Goal: Task Accomplishment & Management: Use online tool/utility

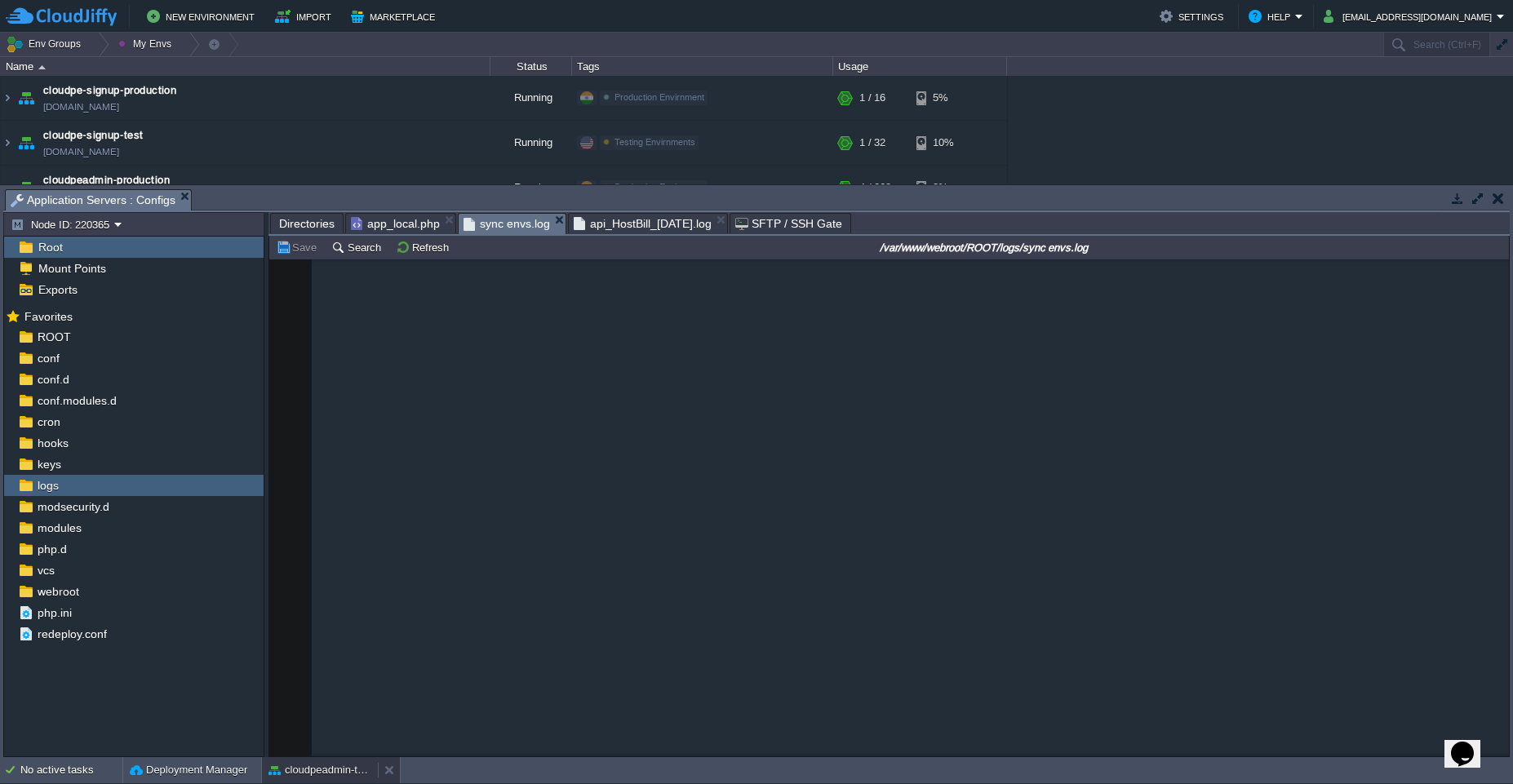
click at [322, 775] on button "cloudpeadmin-test" at bounding box center [320, 770] width 103 height 16
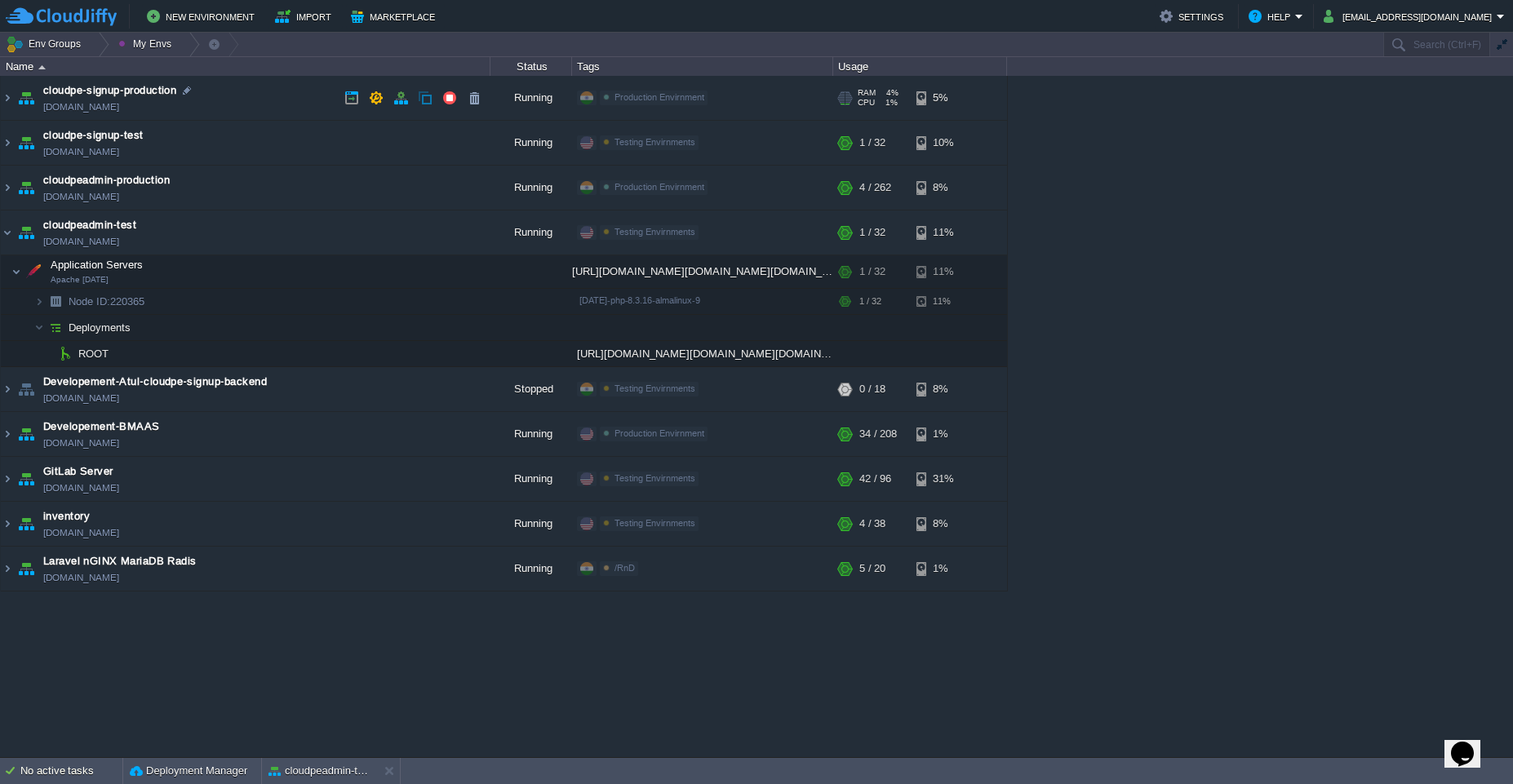
click at [241, 96] on td "cloudpe-signup-production [DOMAIN_NAME]" at bounding box center [246, 98] width 490 height 45
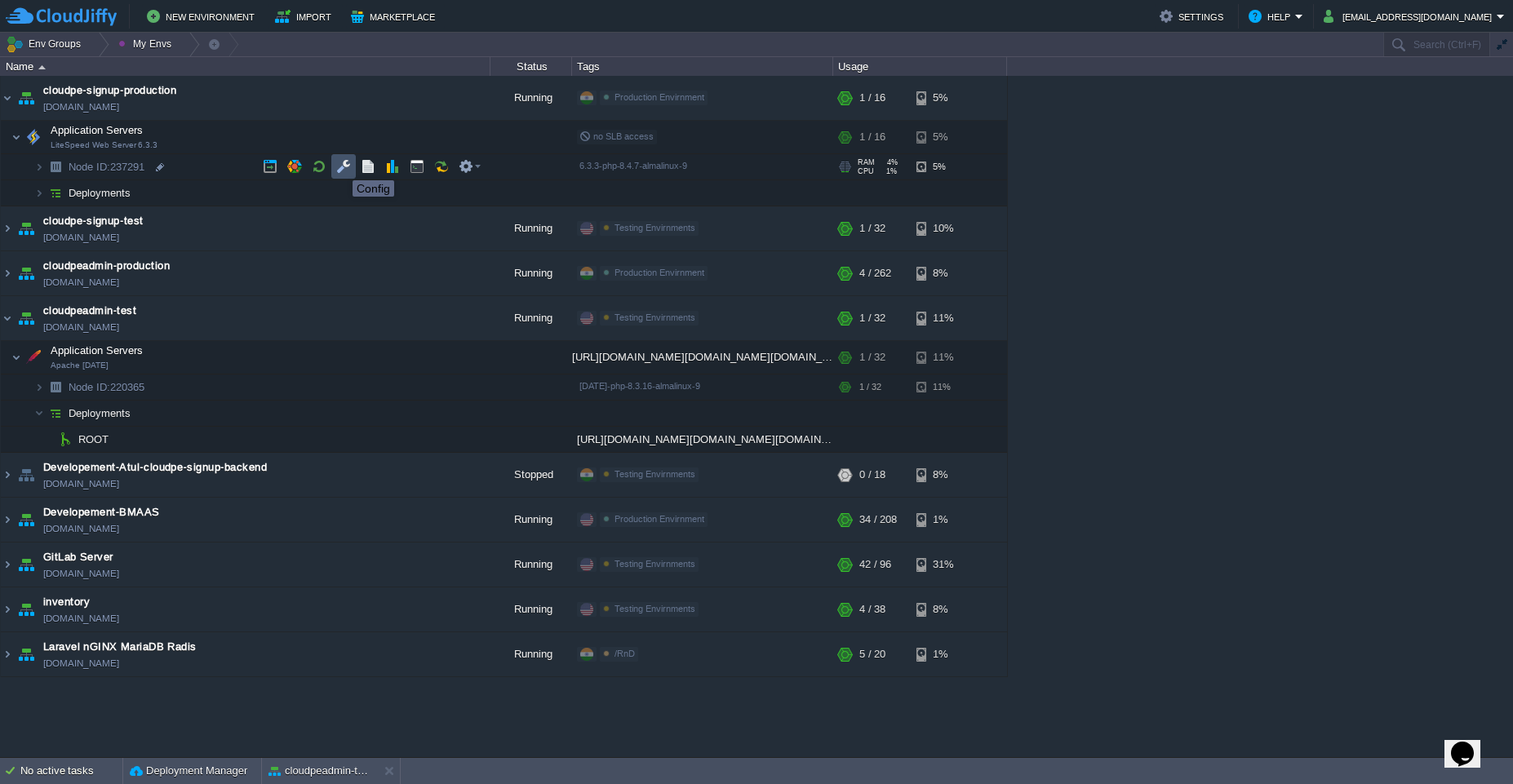
click at [340, 165] on button "button" at bounding box center [343, 166] width 15 height 15
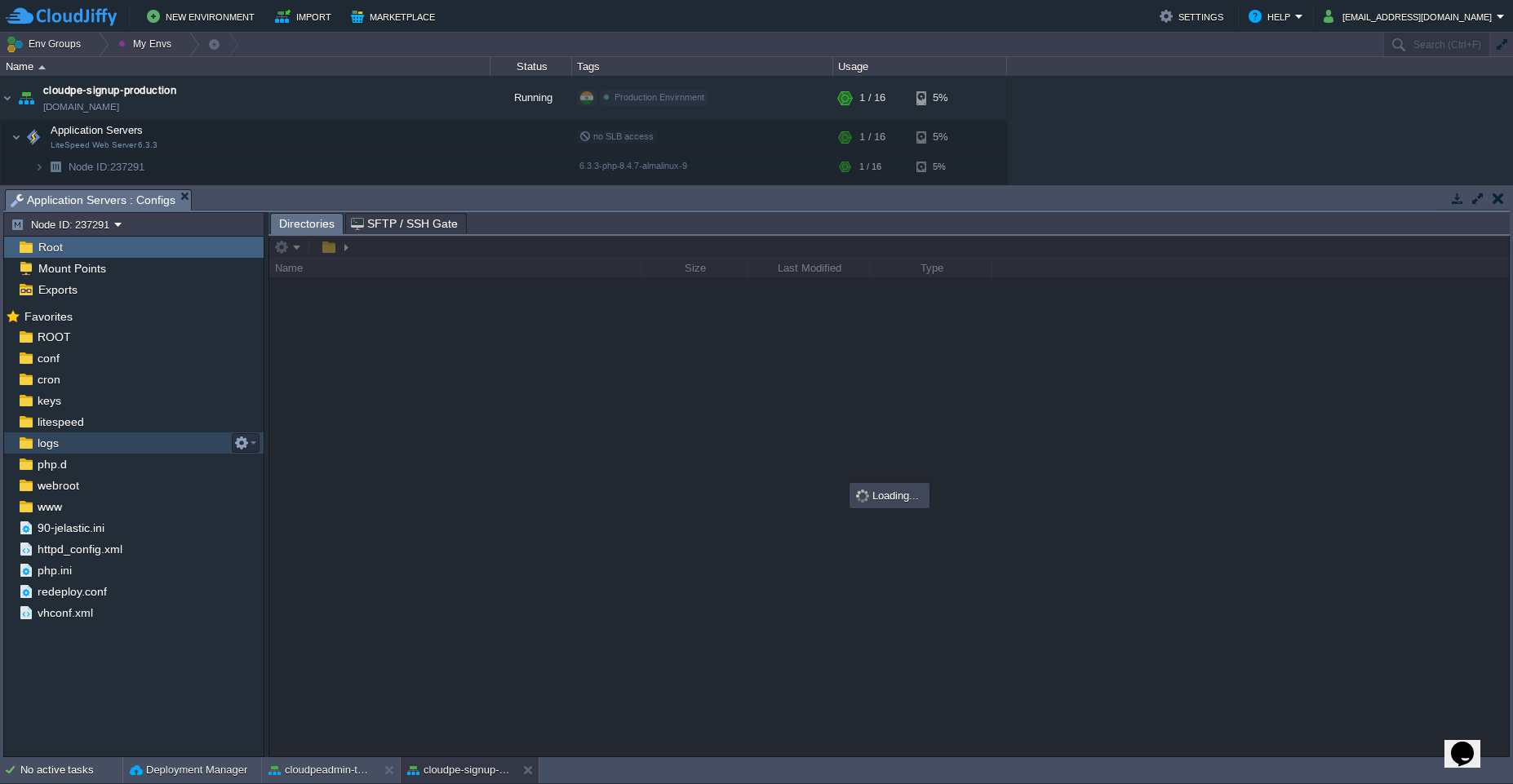
click at [78, 445] on div "logs" at bounding box center [134, 443] width 260 height 21
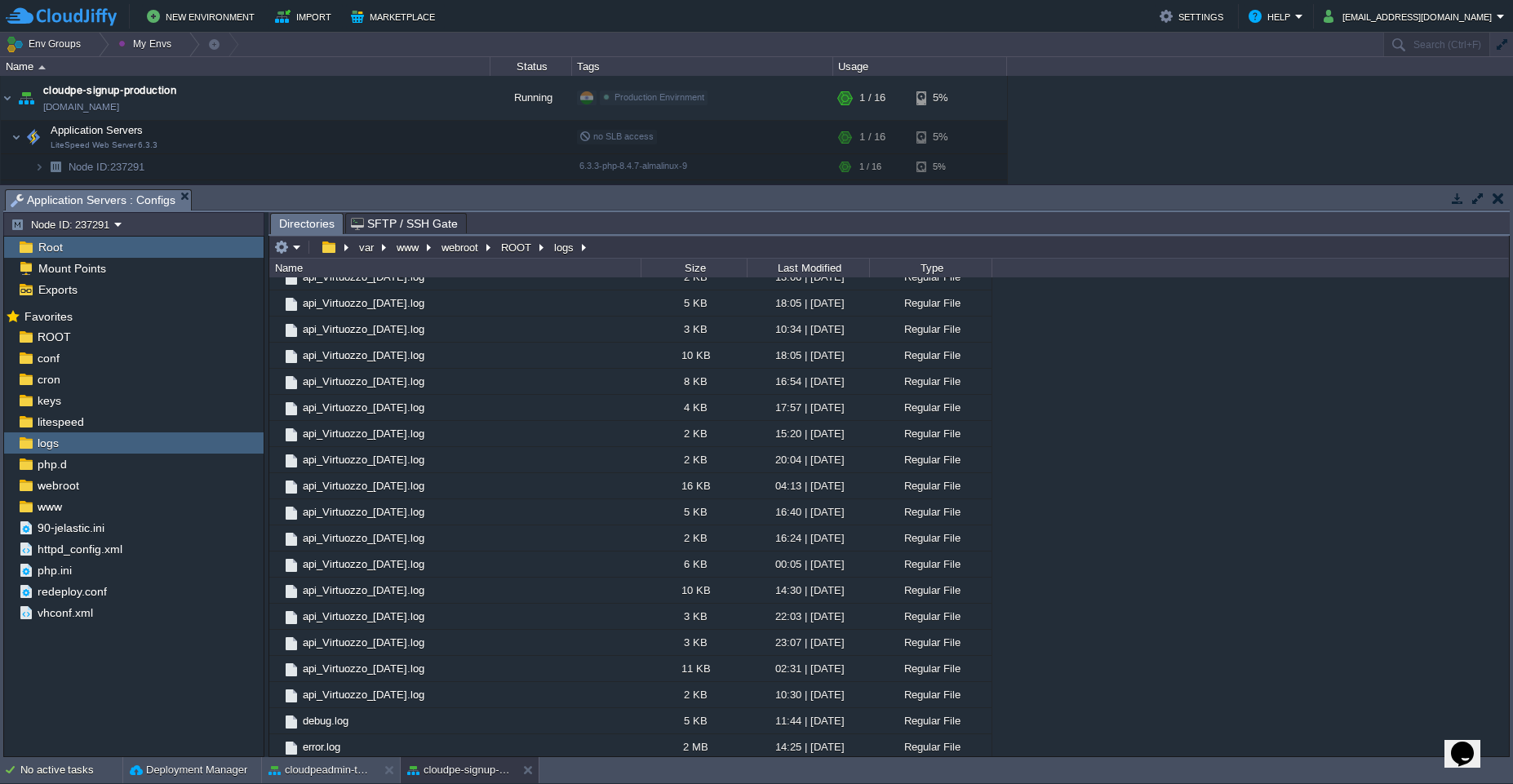
scroll to position [3750, 0]
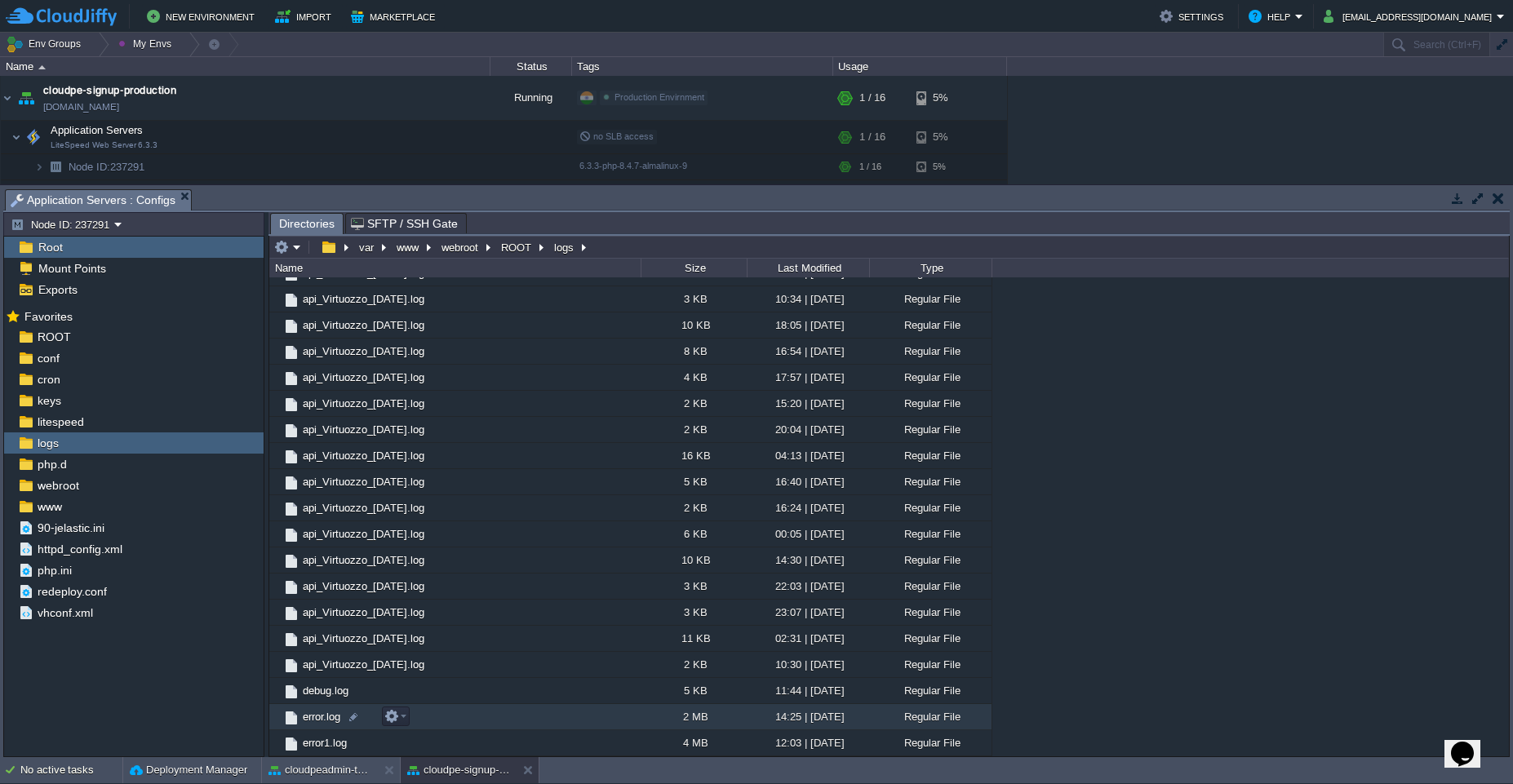
click at [567, 721] on td "error.log" at bounding box center [455, 718] width 371 height 27
click at [286, 225] on span "Directories" at bounding box center [307, 224] width 56 height 20
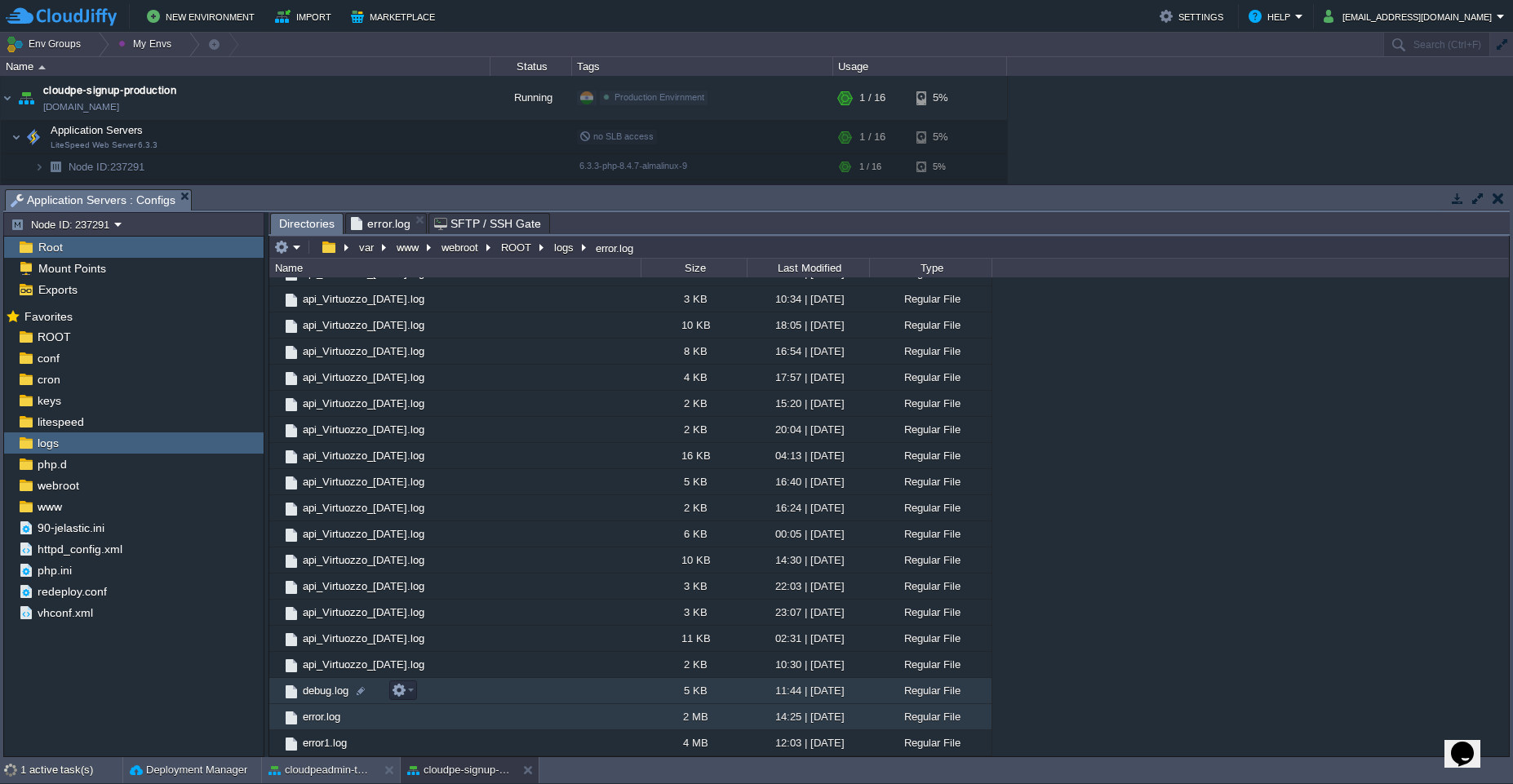
click at [530, 686] on td "debug.log" at bounding box center [455, 691] width 371 height 27
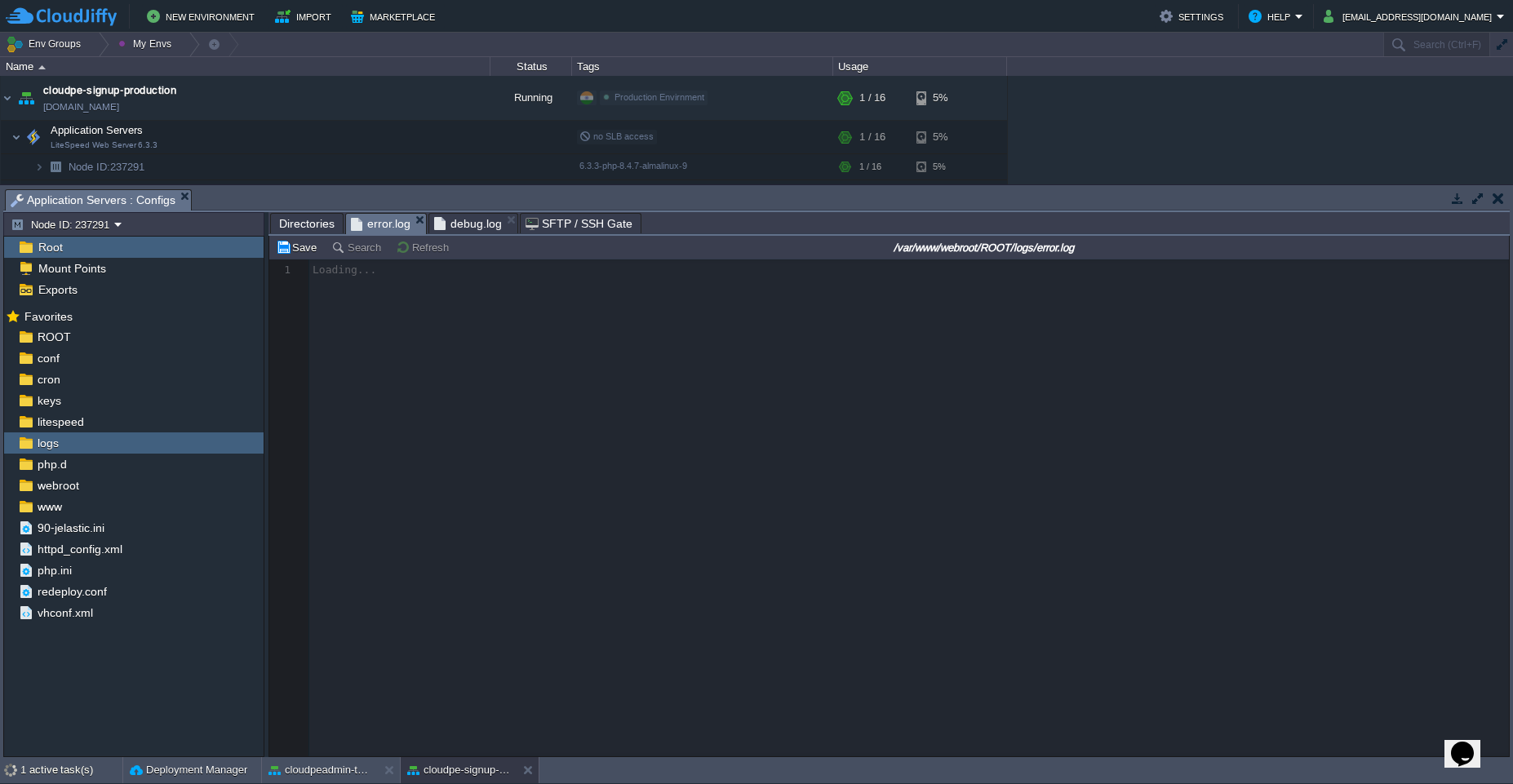
click at [389, 221] on span "error.log" at bounding box center [380, 224] width 59 height 20
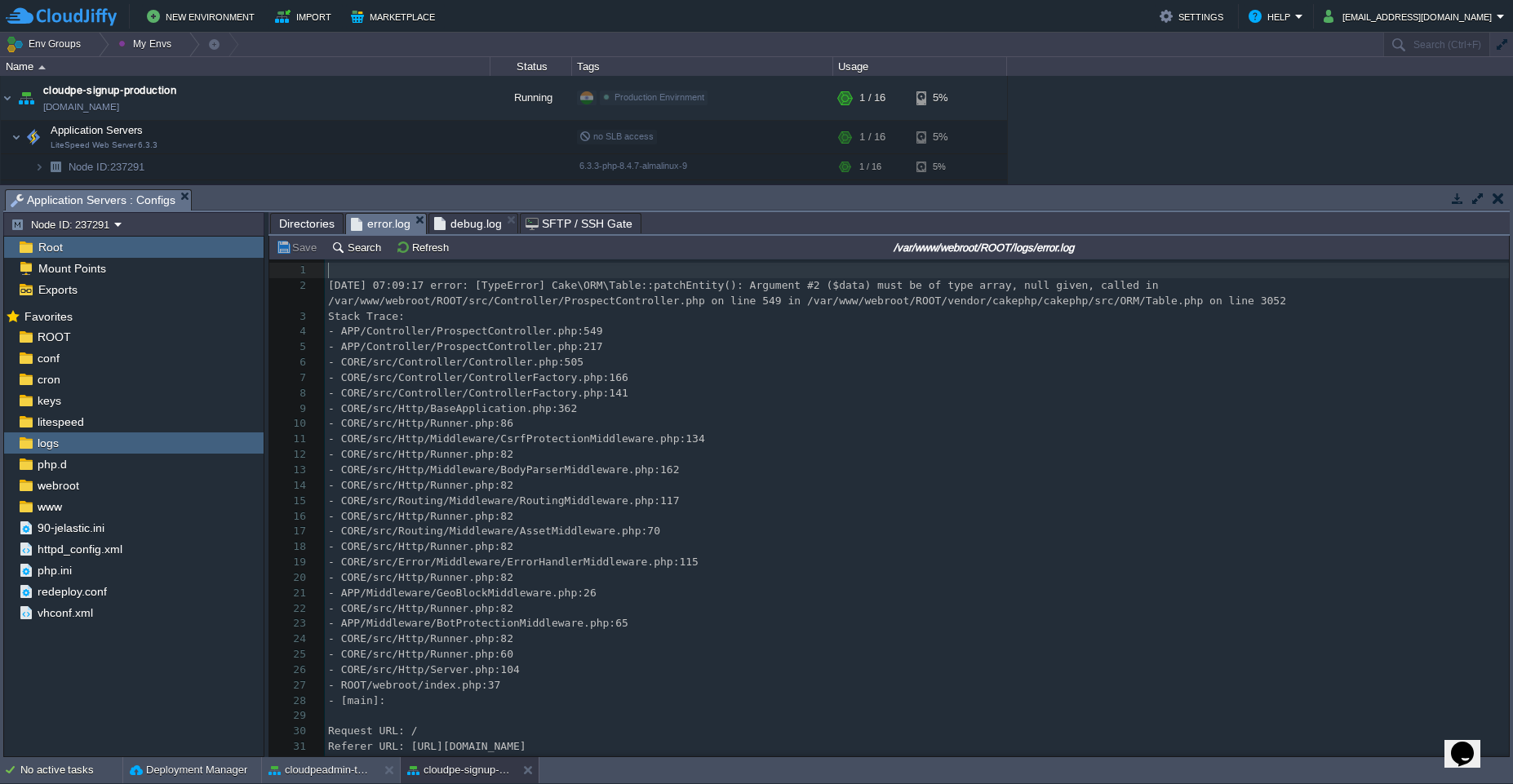
scroll to position [25, 0]
type input "8149394314"
click at [467, 220] on span "debug.log" at bounding box center [468, 224] width 68 height 19
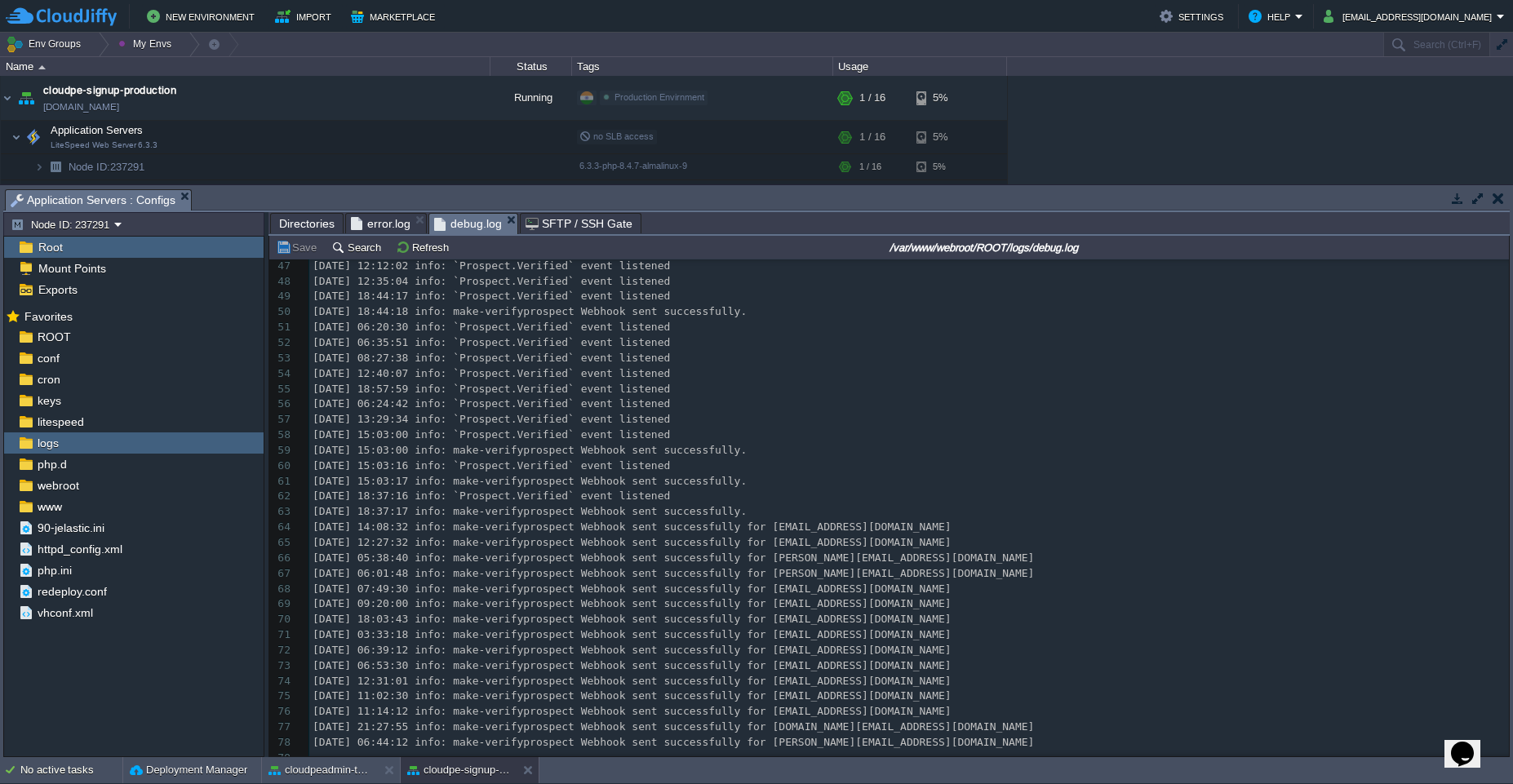
scroll to position [725, 0]
click at [732, 484] on pre "[DATE] 18:37:16 info: `Prospect.Verified` event listened" at bounding box center [909, 490] width 1200 height 16
click at [784, 497] on pre "[DATE] 18:37:17 info: make-verifyprospect Webhook sent successfully." at bounding box center [909, 505] width 1200 height 16
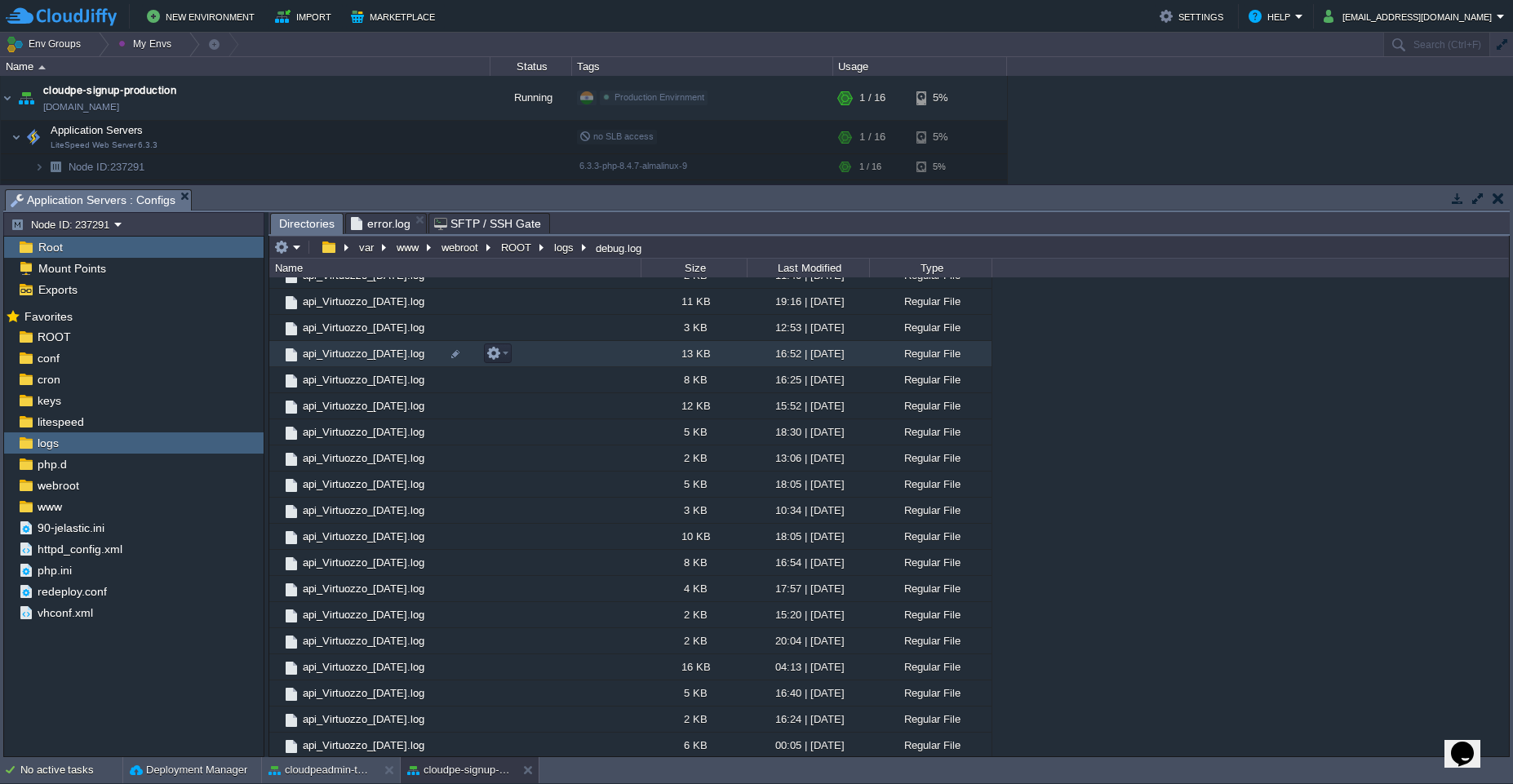
scroll to position [3750, 0]
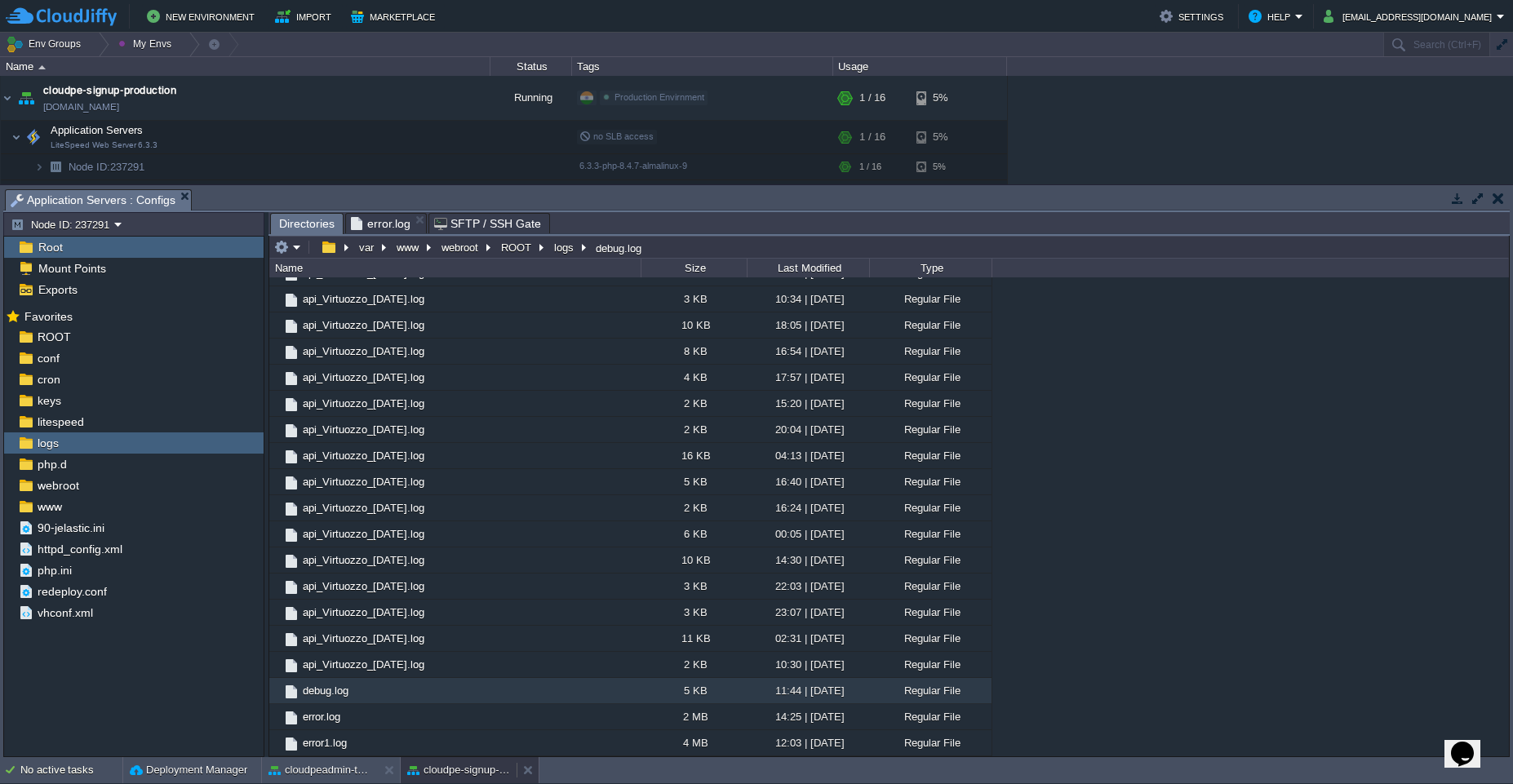
click at [448, 774] on button "cloudpe-signup-production" at bounding box center [459, 770] width 103 height 16
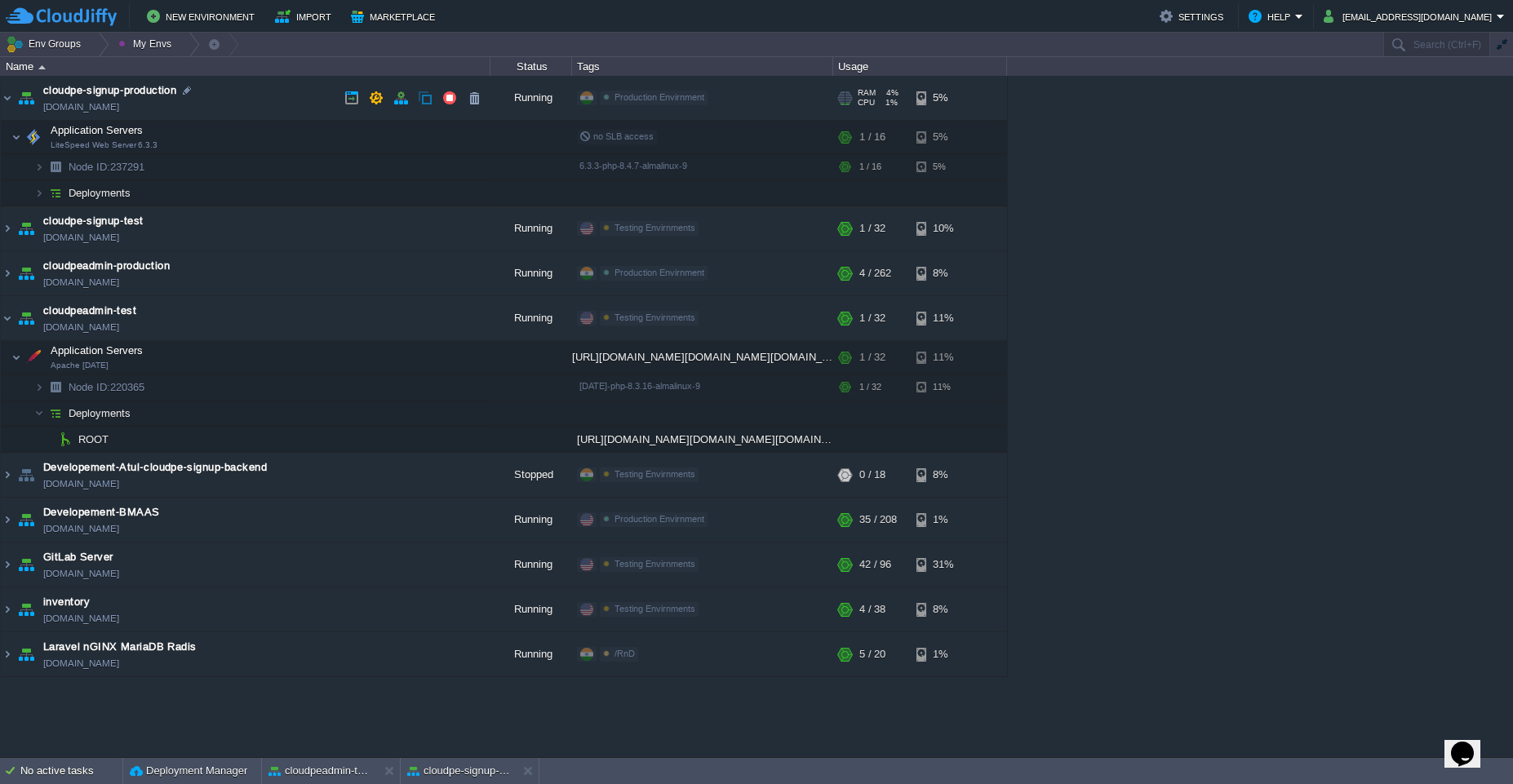
click at [238, 97] on td "cloudpe-signup-production [DOMAIN_NAME]" at bounding box center [246, 98] width 490 height 45
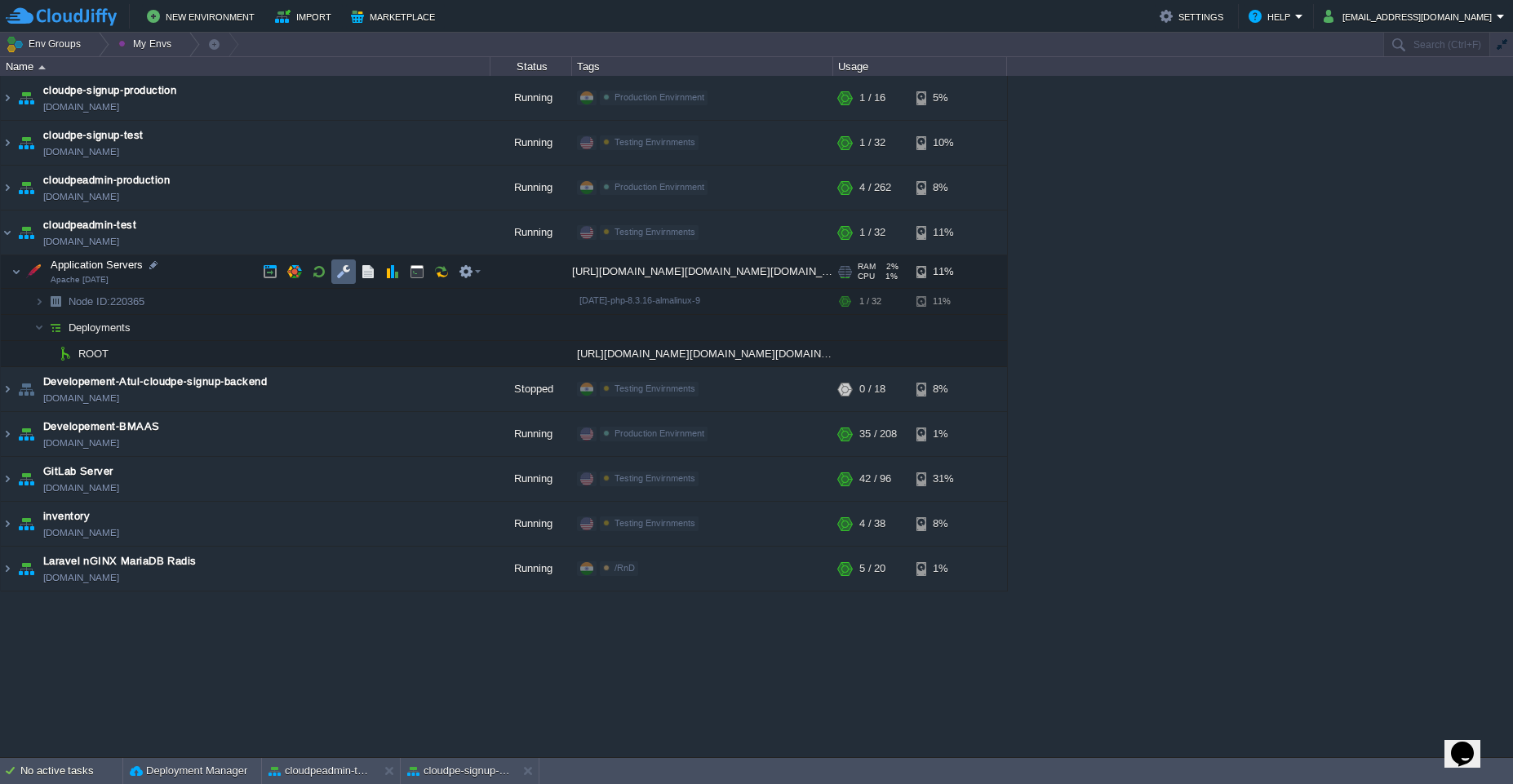
click at [347, 277] on button "button" at bounding box center [343, 271] width 15 height 15
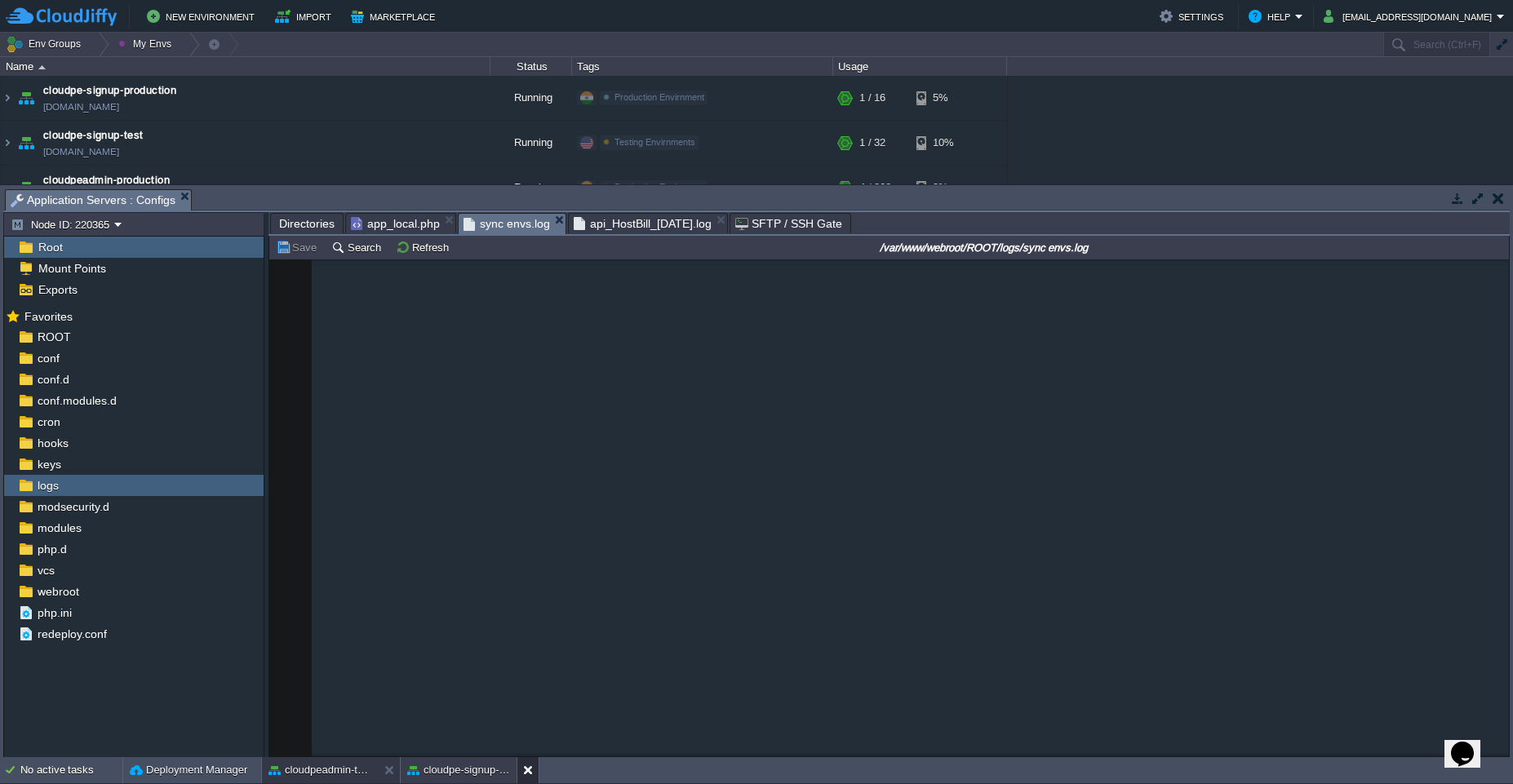
click at [523, 770] on button at bounding box center [531, 770] width 16 height 16
click at [428, 222] on span "app_local.php" at bounding box center [395, 224] width 89 height 20
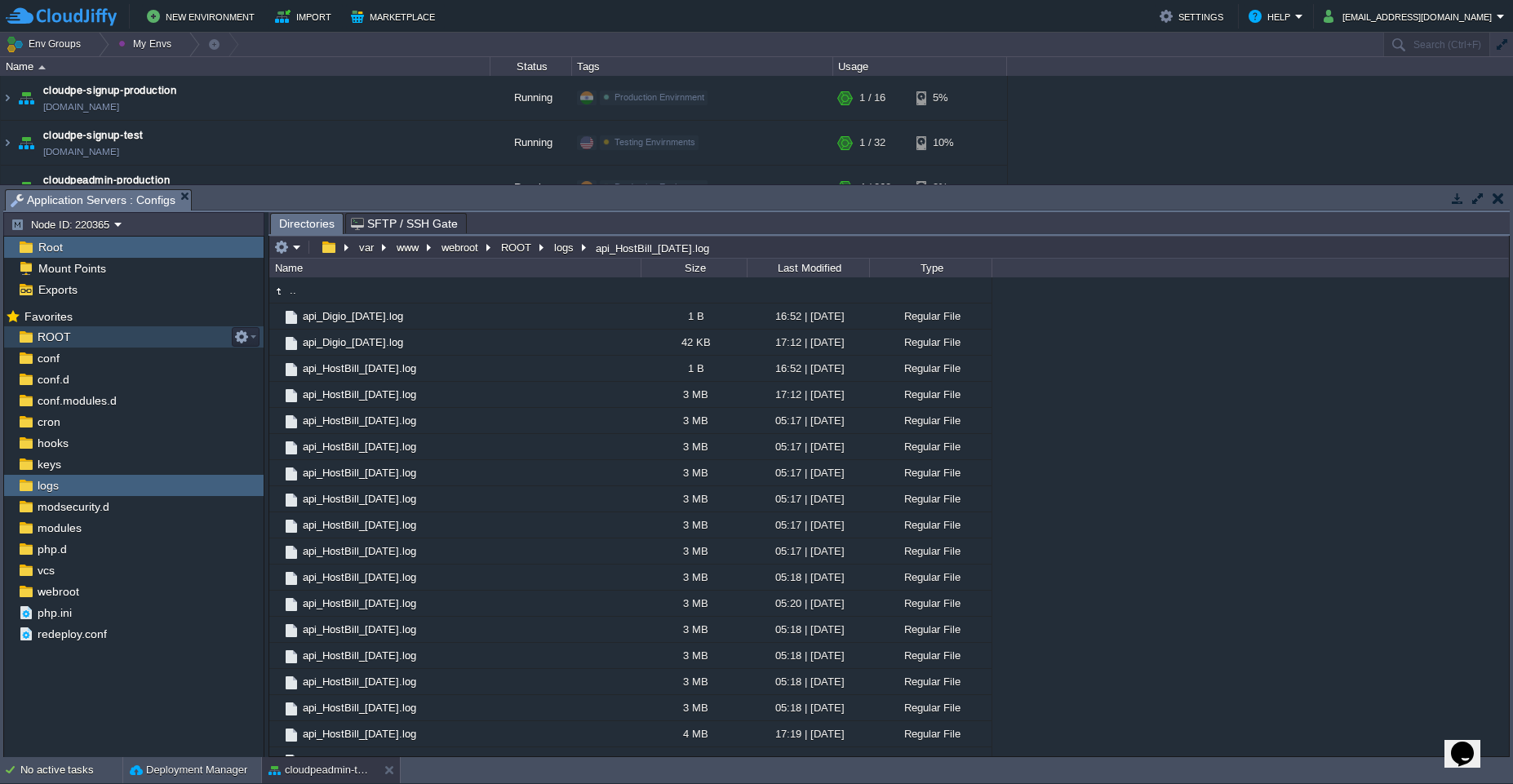
click at [94, 345] on div "ROOT" at bounding box center [134, 337] width 260 height 21
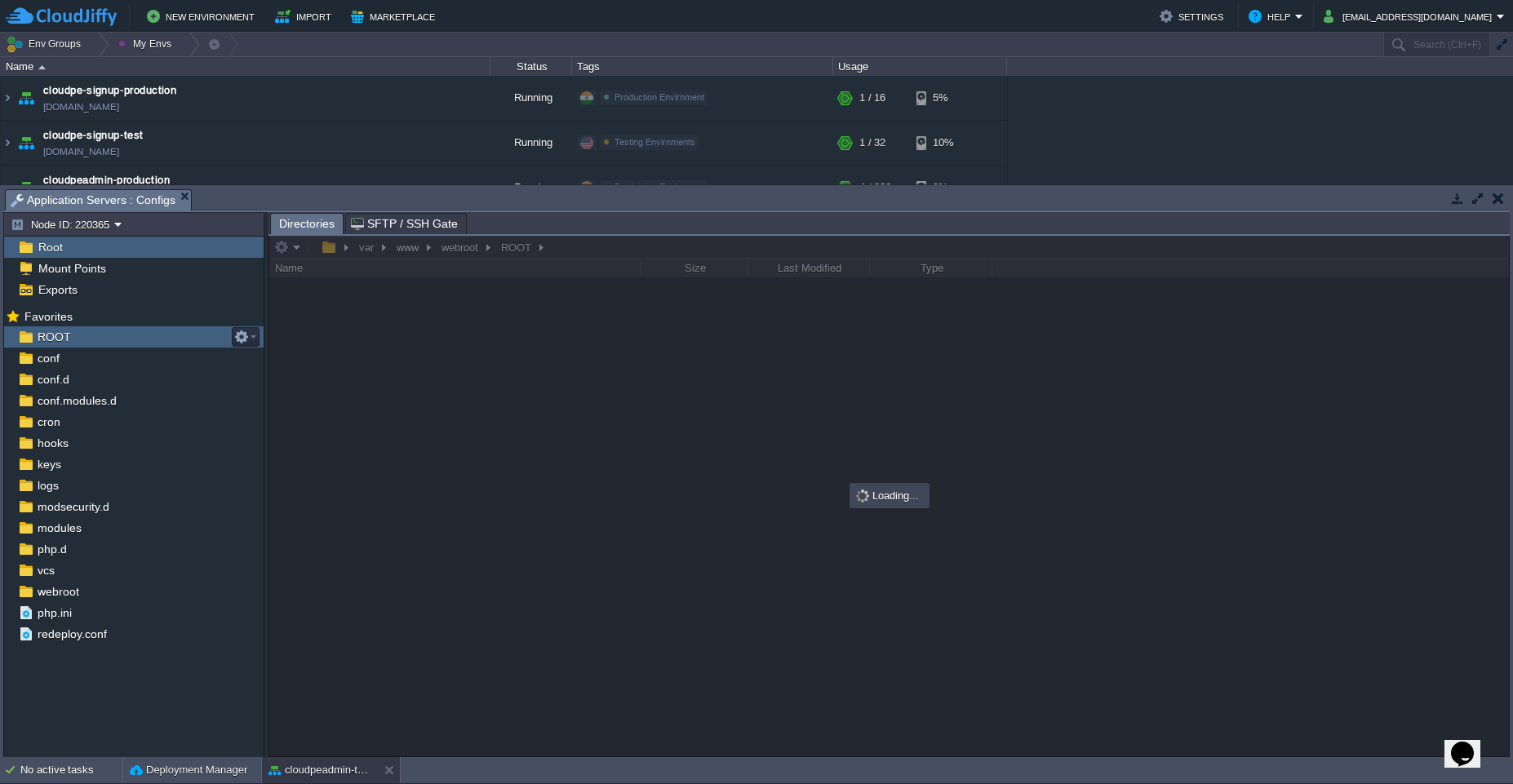
scroll to position [0, 0]
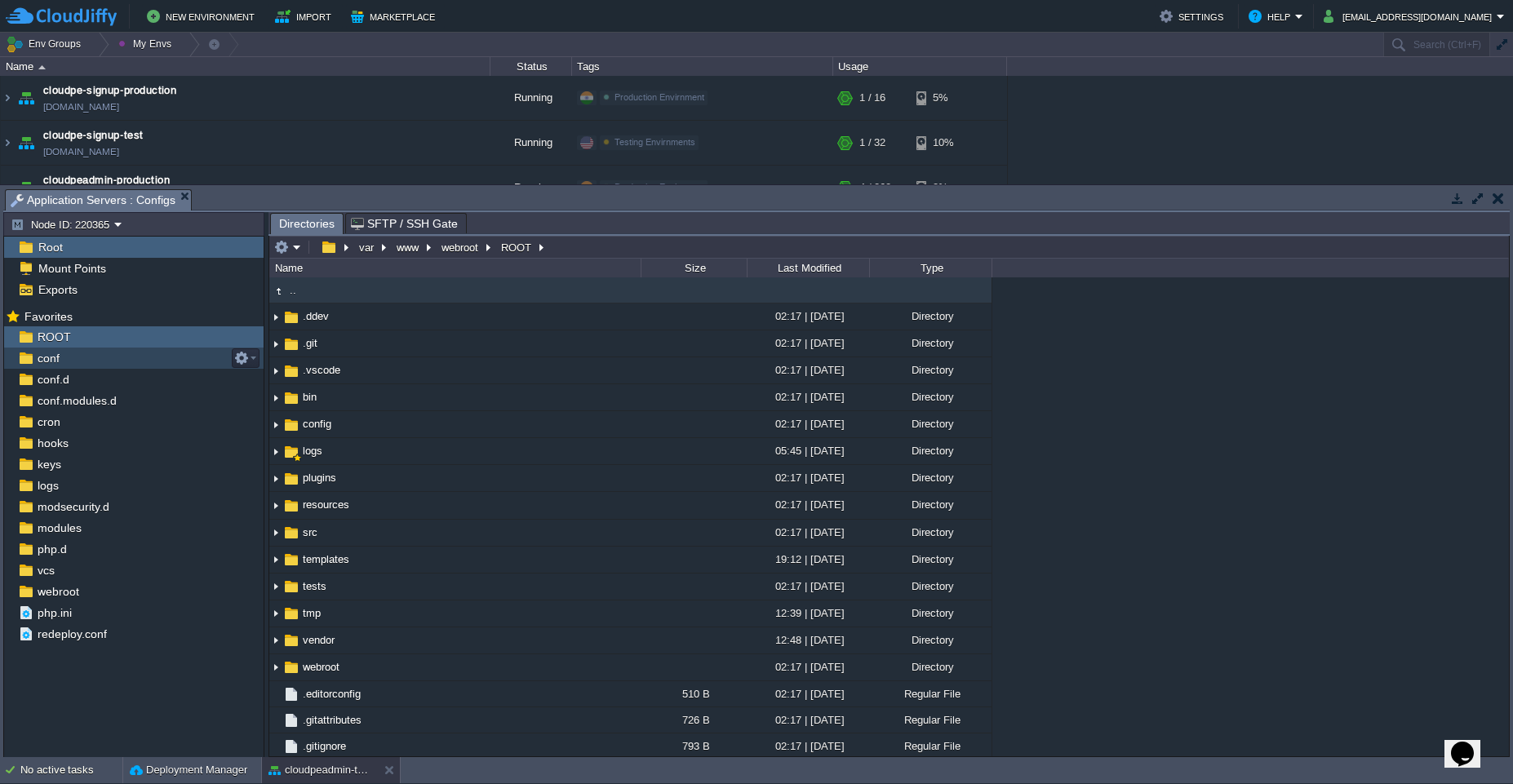
click at [89, 362] on div "conf" at bounding box center [134, 358] width 260 height 21
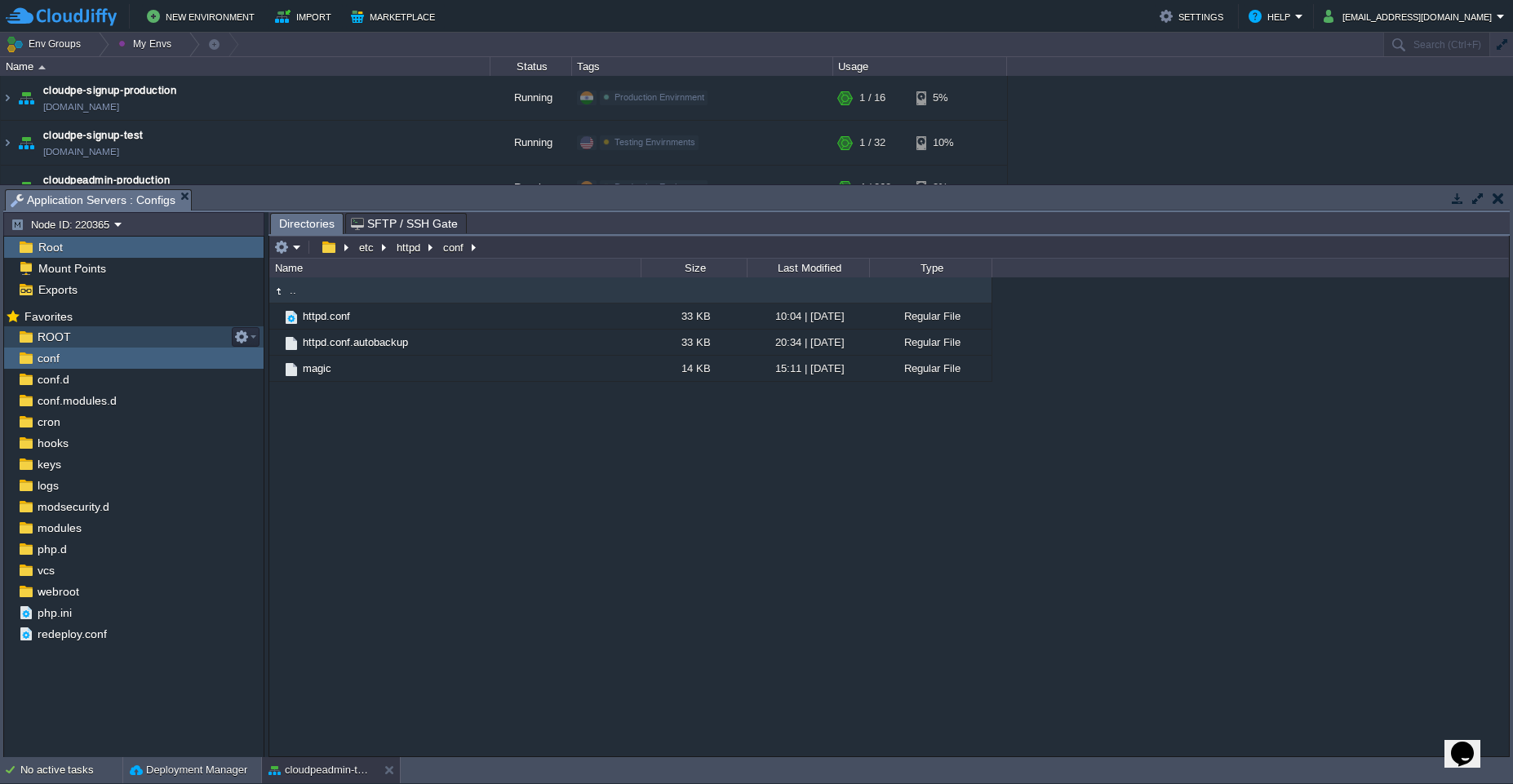
click at [86, 339] on div "ROOT" at bounding box center [134, 337] width 260 height 21
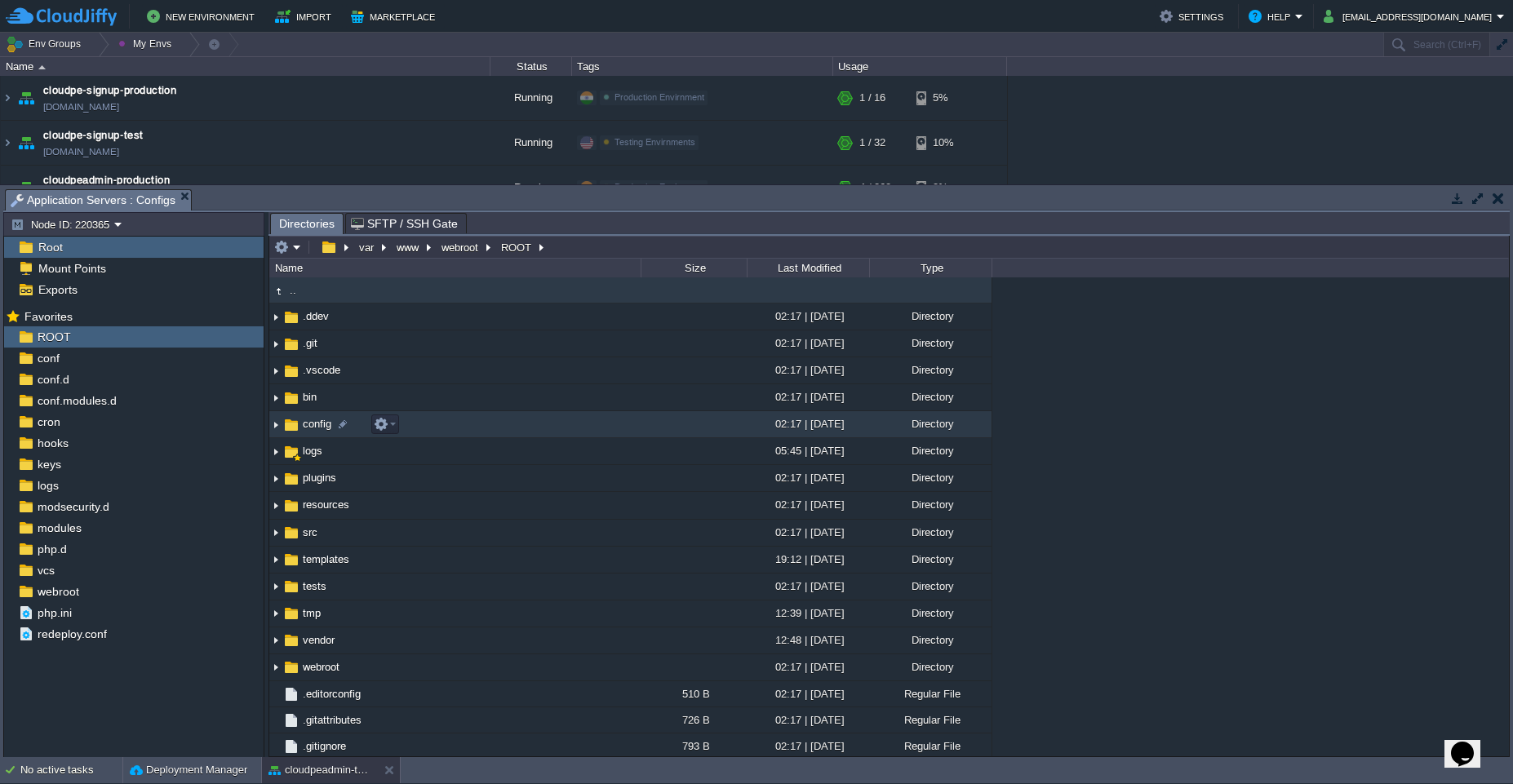
click at [515, 423] on td "config" at bounding box center [455, 424] width 371 height 27
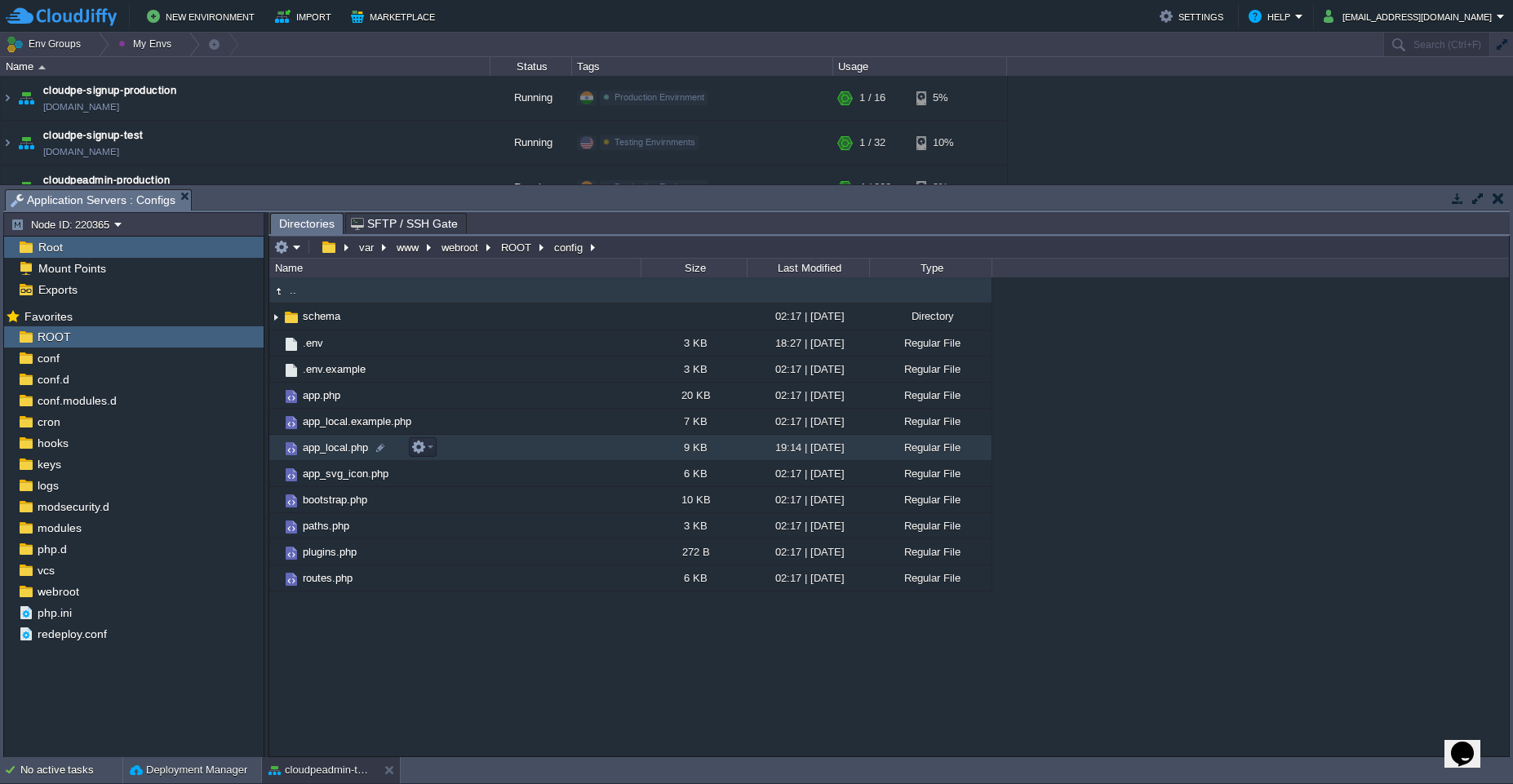
click at [501, 447] on td "app_local.php" at bounding box center [455, 448] width 371 height 27
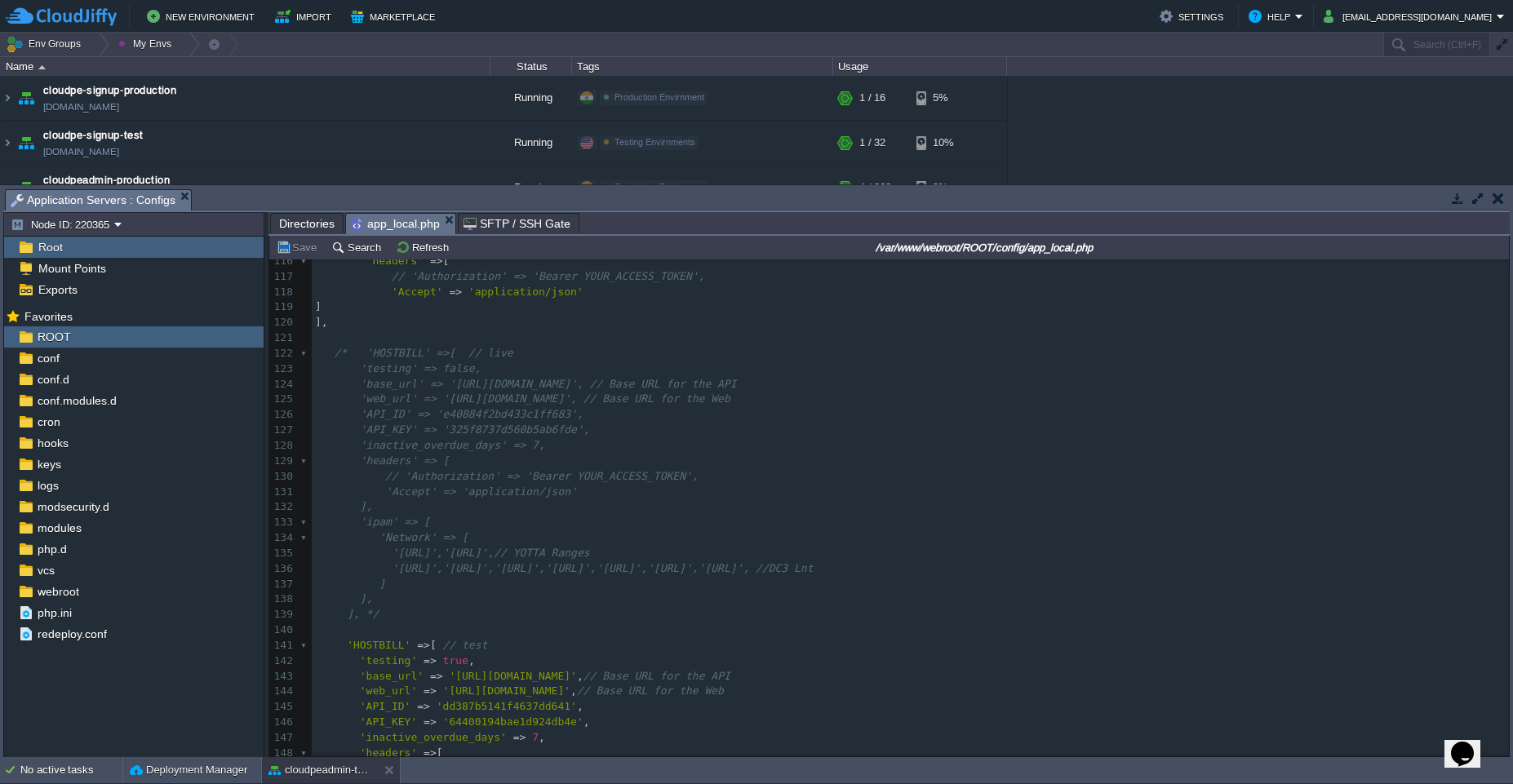
scroll to position [1681, 0]
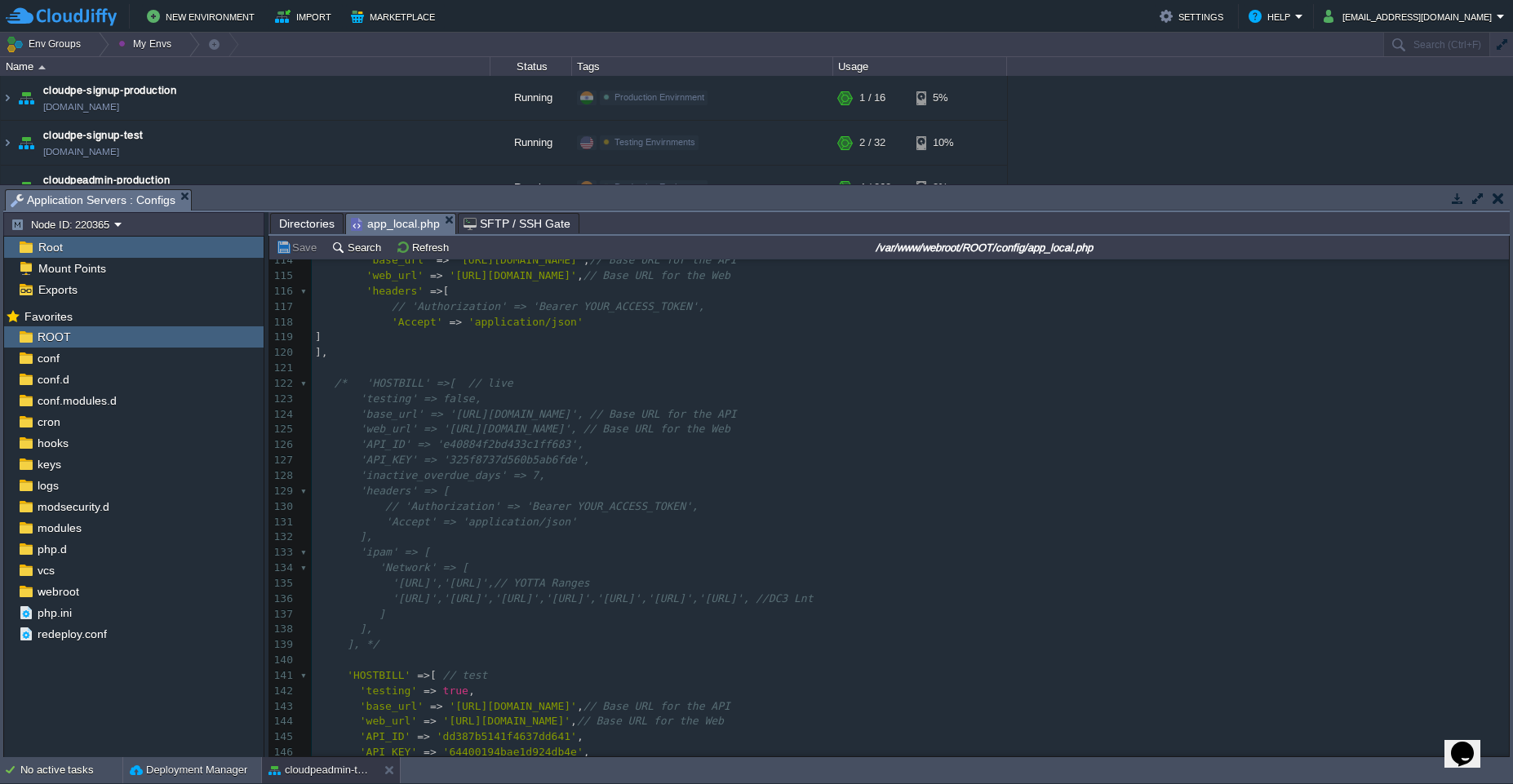
click at [638, 476] on pre "'inactive_overdue_days' => 7," at bounding box center [911, 476] width 1197 height 16
type textarea "c"
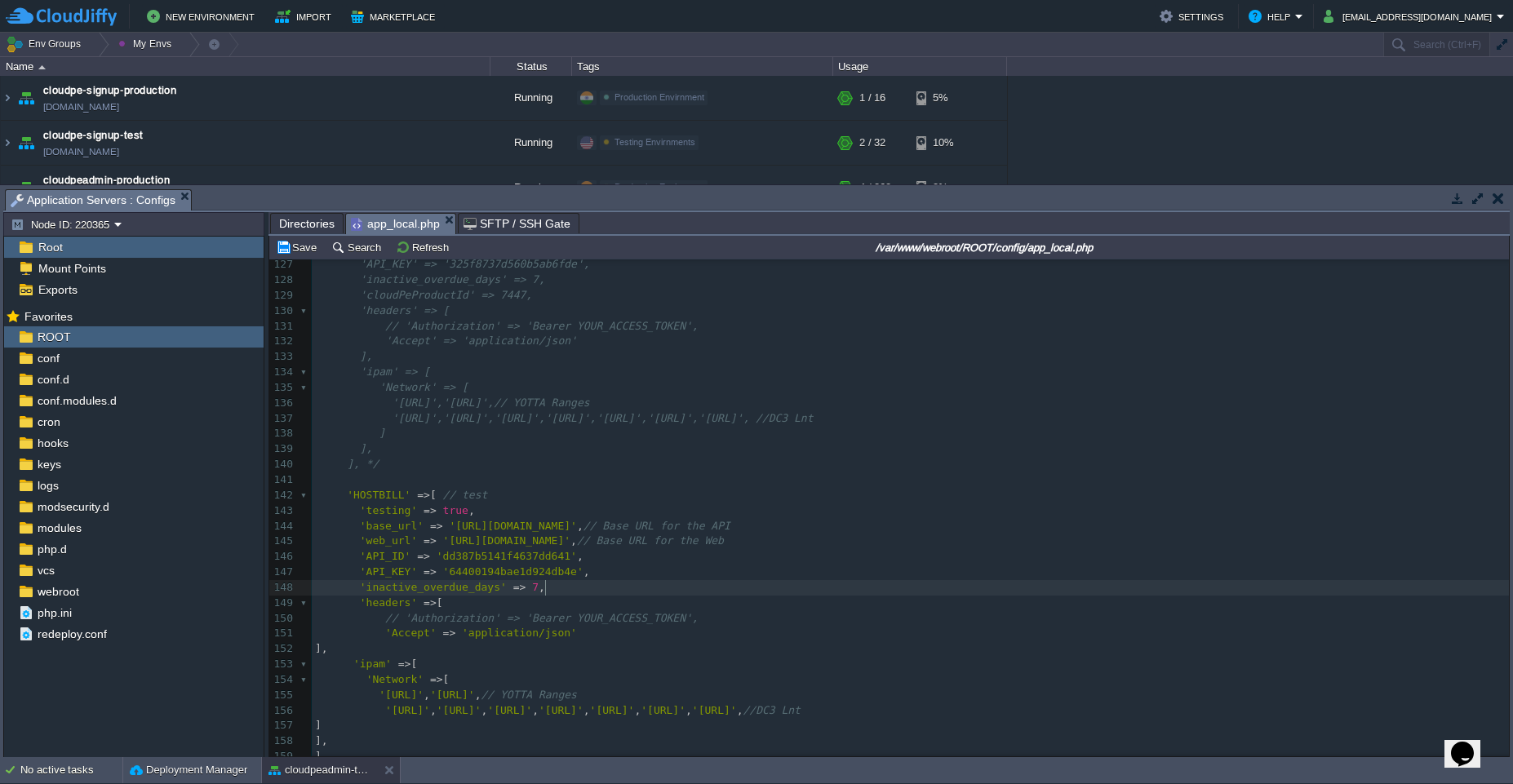
click at [622, 585] on pre "'inactive_overdue_days' => 7 ," at bounding box center [911, 588] width 1197 height 16
paste textarea
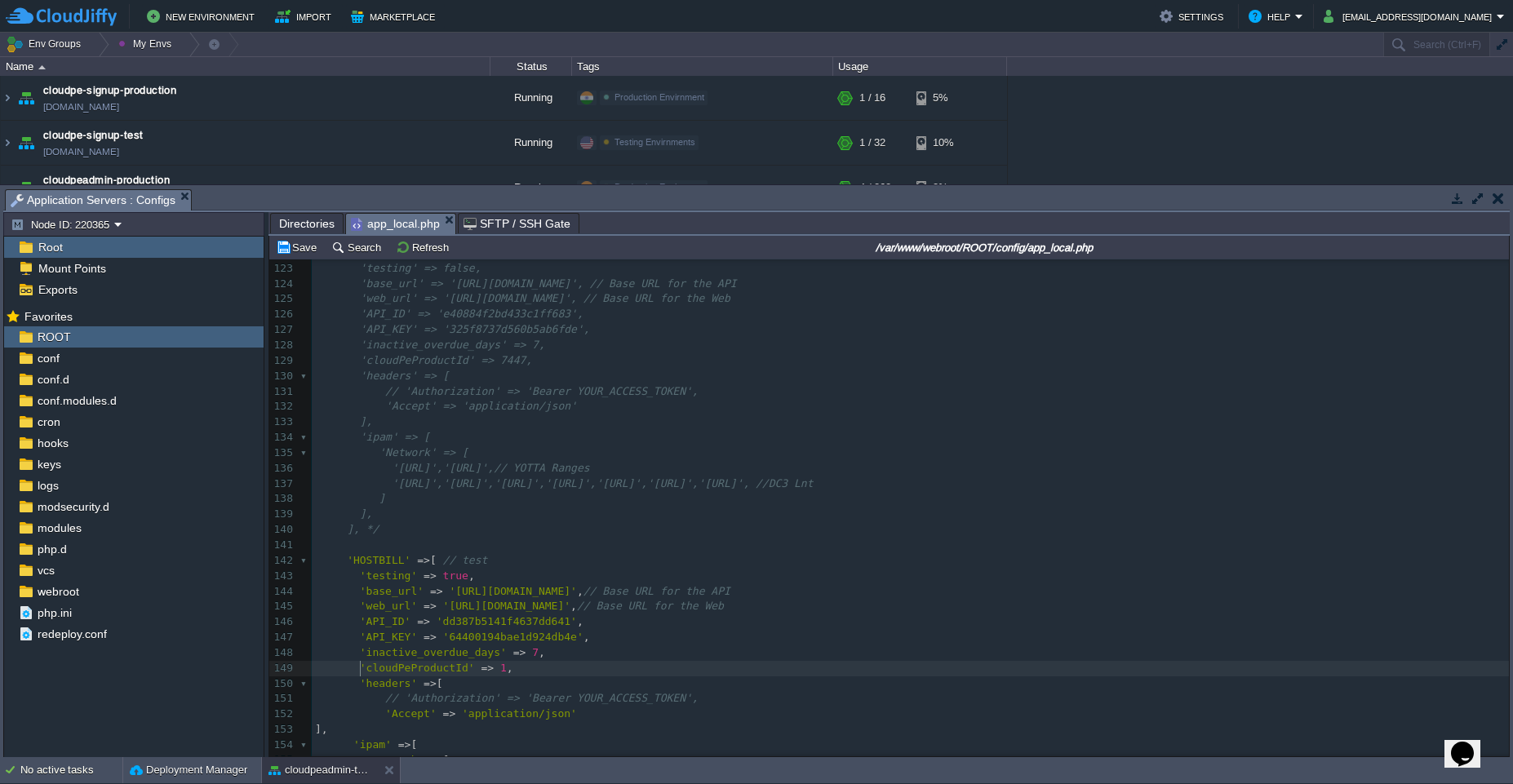
scroll to position [1861, 0]
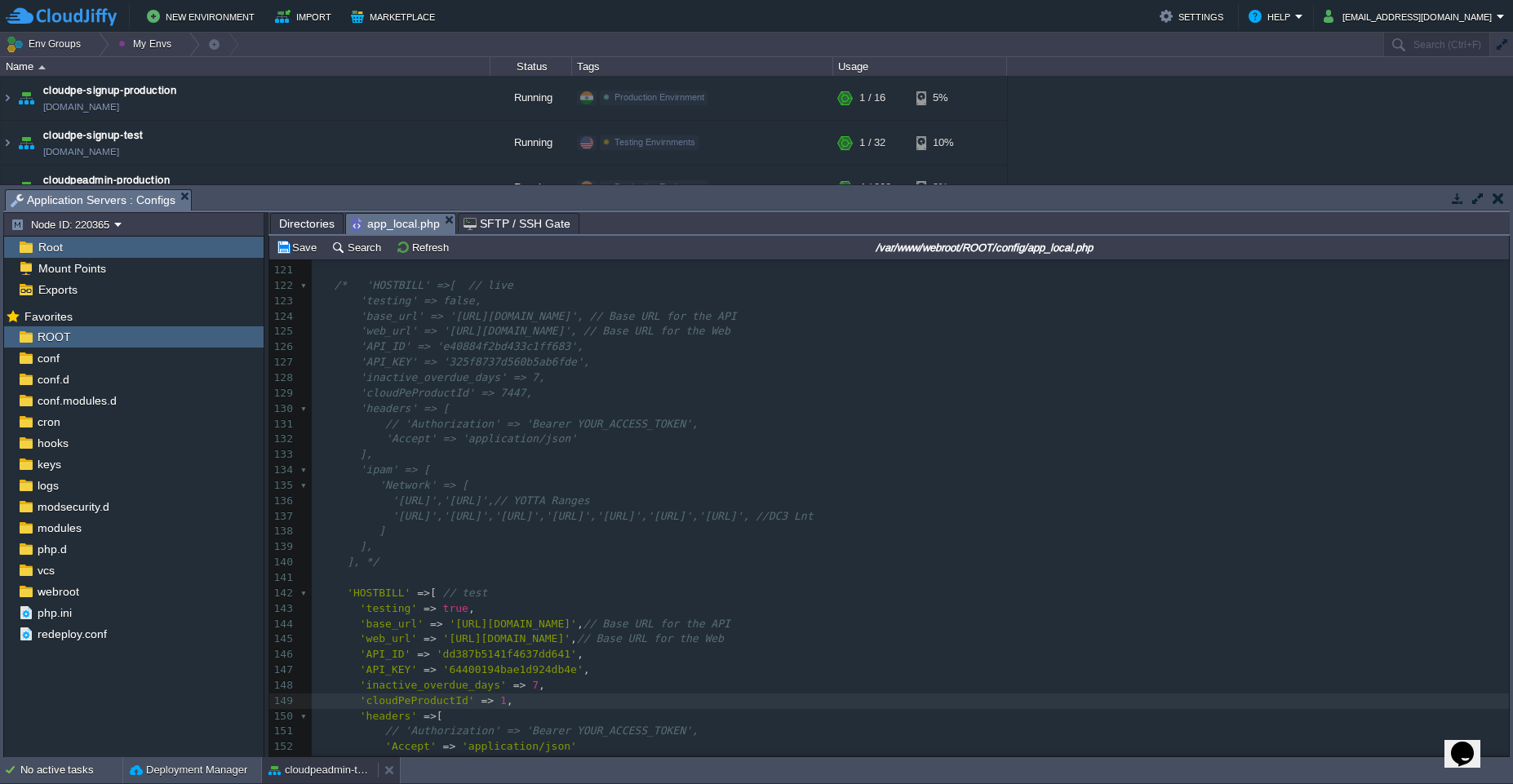
click at [339, 776] on button "cloudpeadmin-test" at bounding box center [320, 770] width 103 height 16
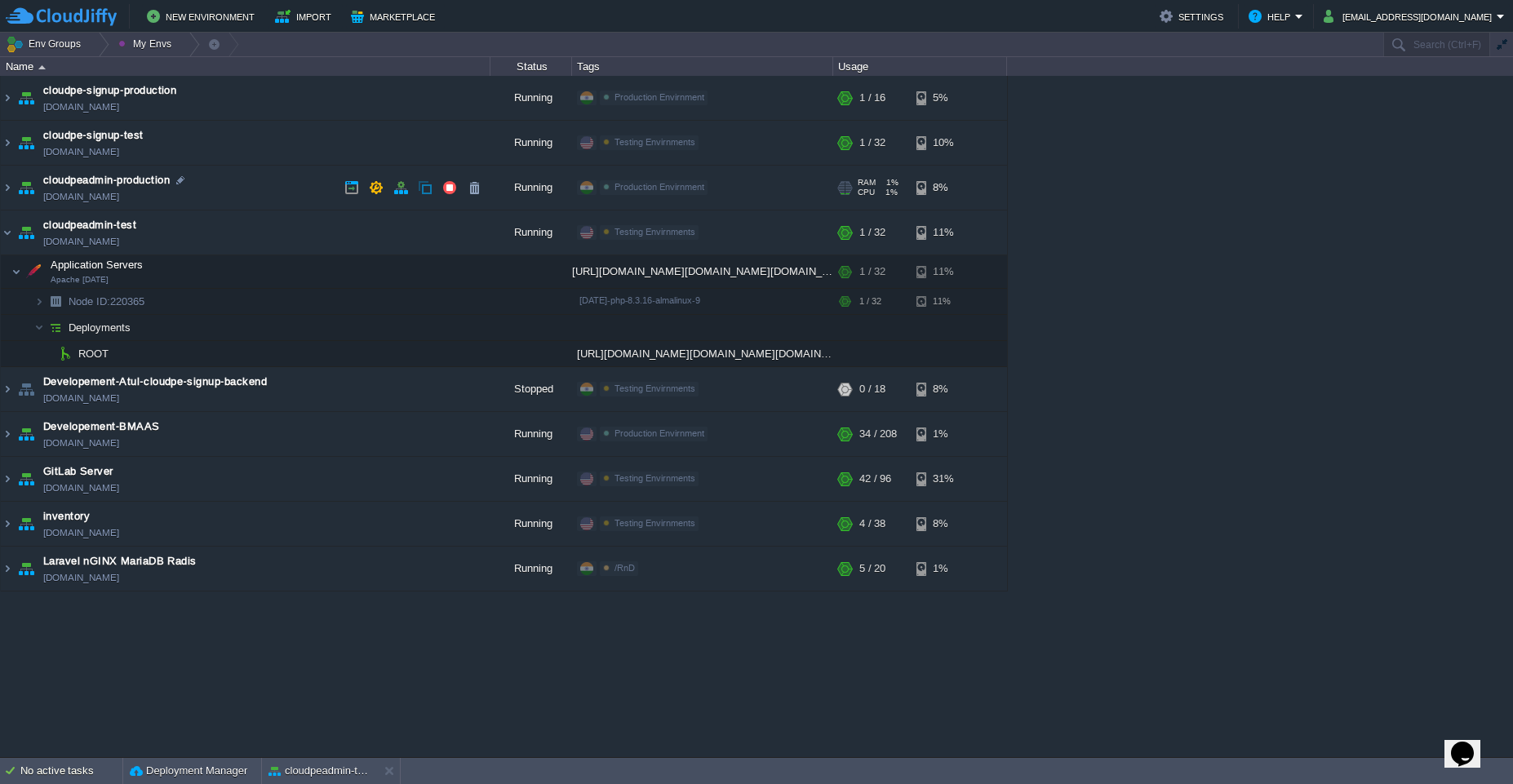
click at [284, 188] on td "cloudpeadmin-production [DOMAIN_NAME]" at bounding box center [246, 187] width 490 height 45
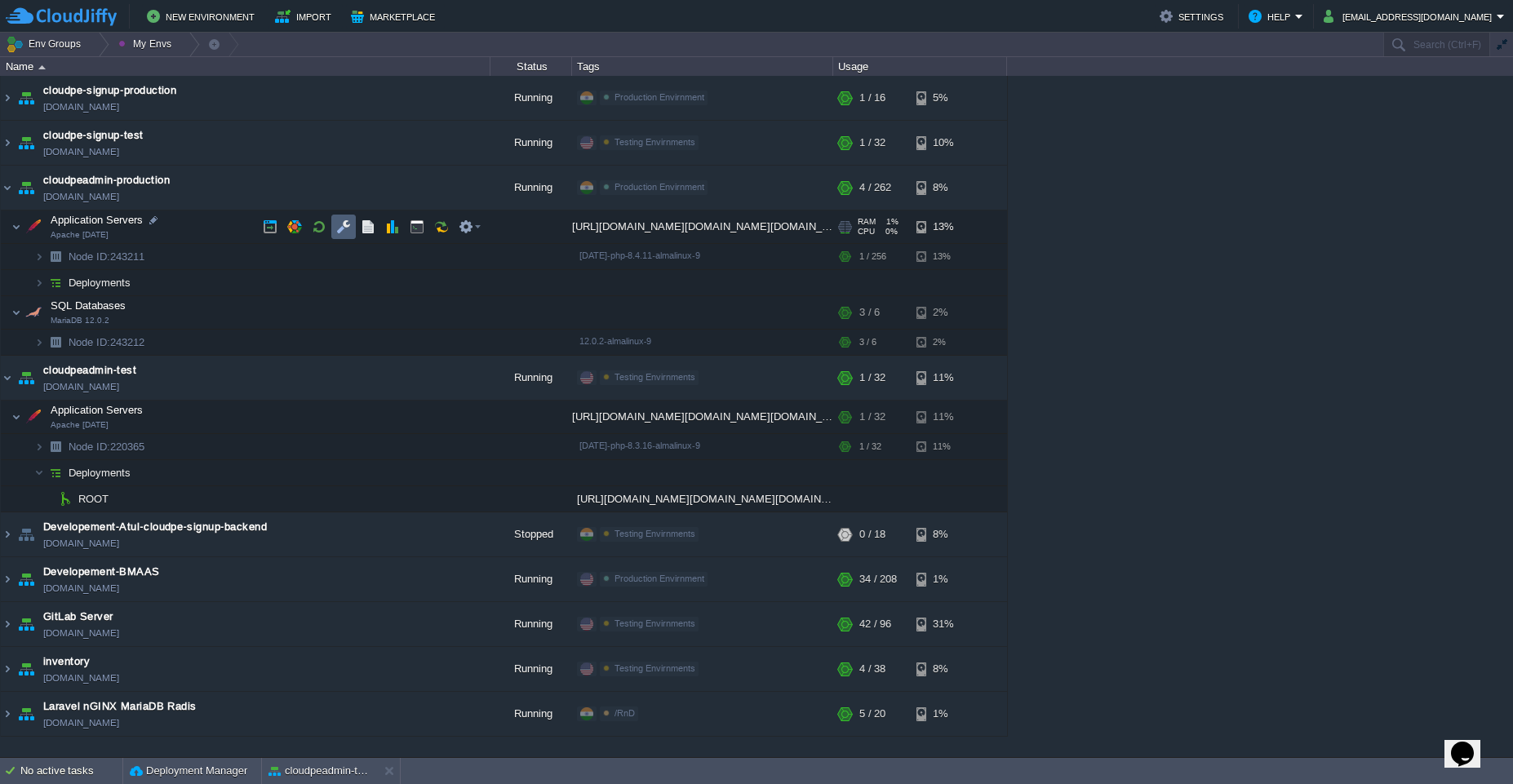
click at [349, 232] on button "button" at bounding box center [343, 226] width 15 height 15
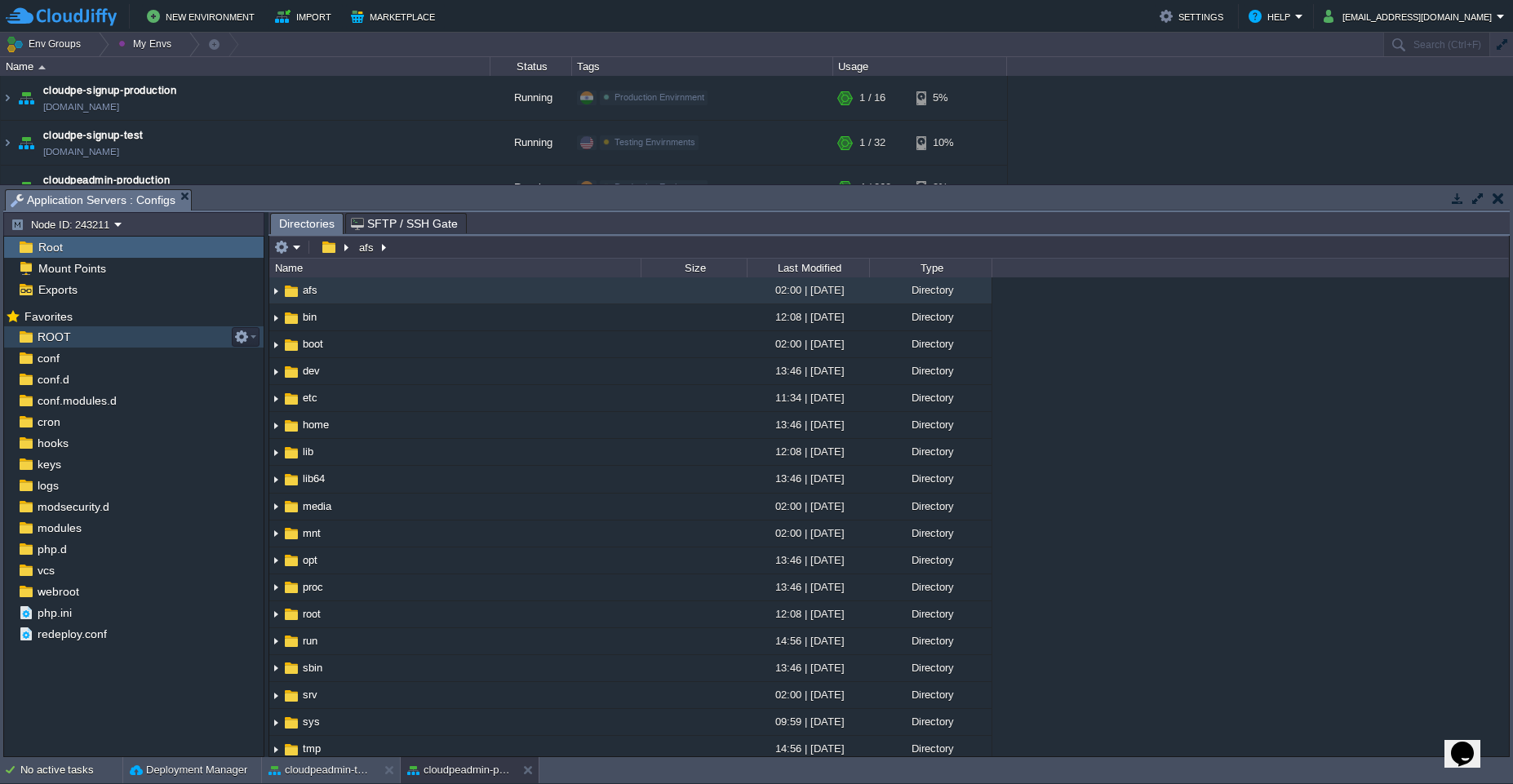
click at [101, 334] on div "ROOT" at bounding box center [134, 337] width 260 height 21
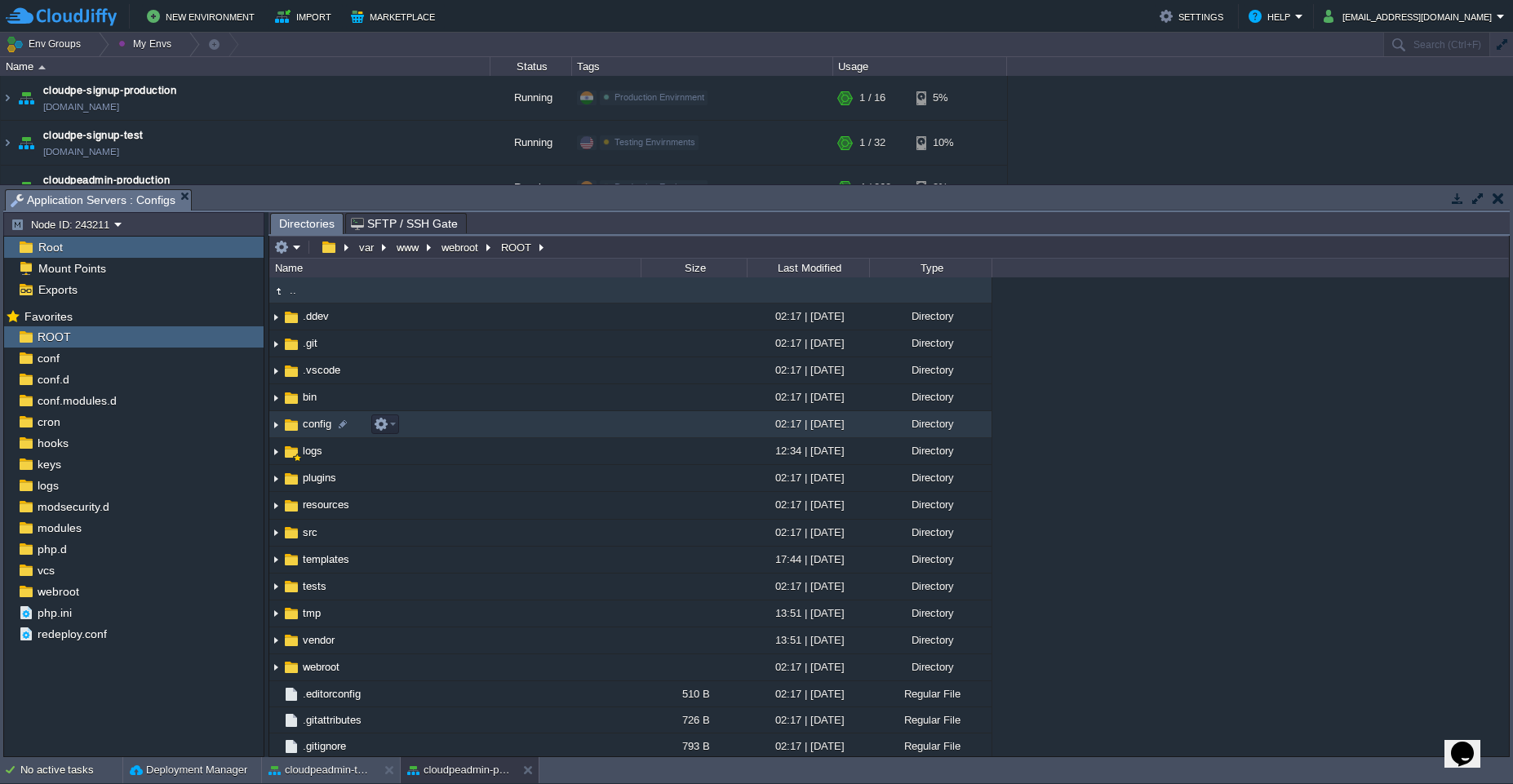
click at [462, 429] on td "config" at bounding box center [455, 424] width 371 height 27
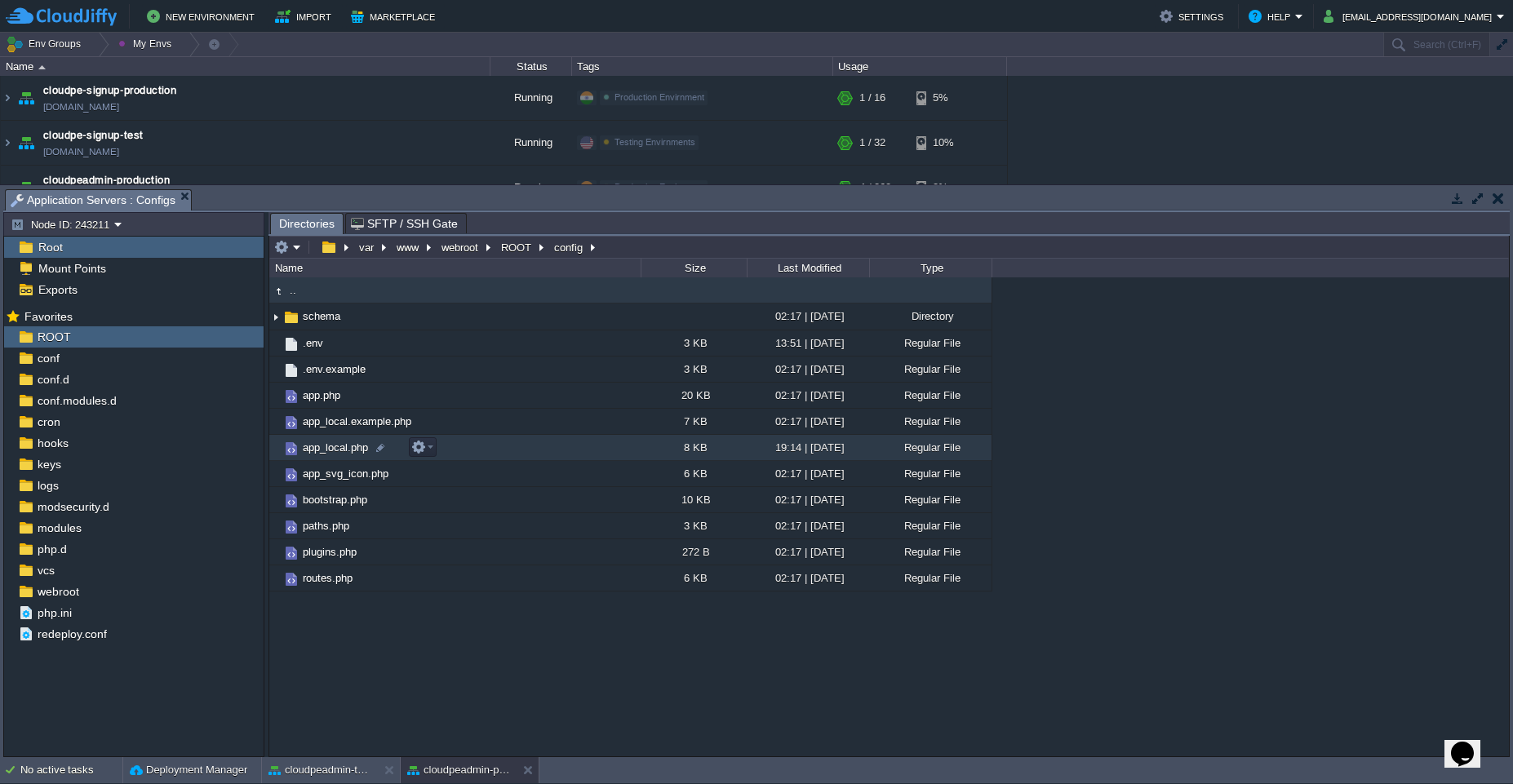
click at [586, 445] on td "app_local.php" at bounding box center [455, 448] width 371 height 27
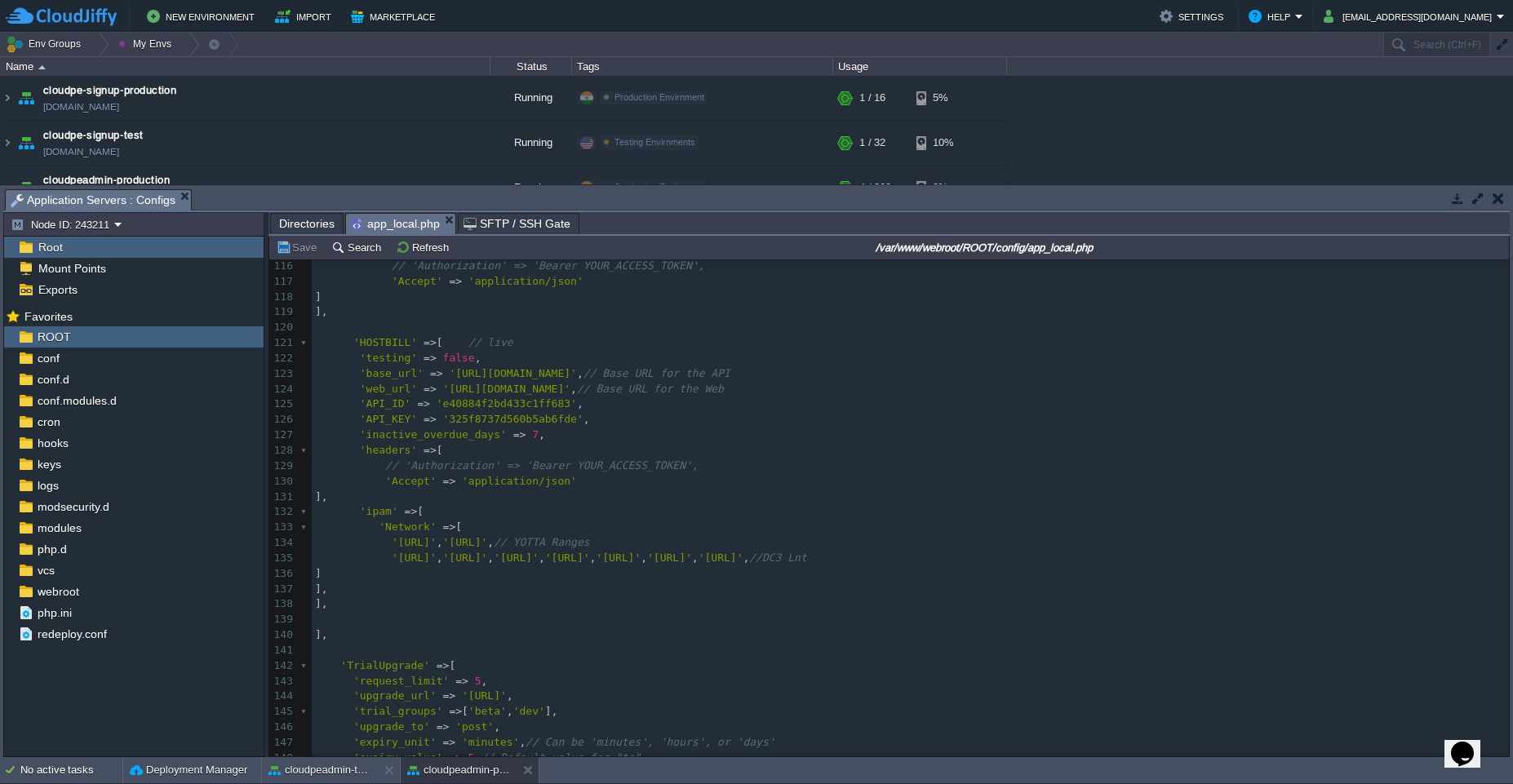
scroll to position [1788, 0]
click at [655, 433] on pre "'inactive_overdue_days' => 7 ," at bounding box center [911, 435] width 1197 height 16
click at [327, 769] on button "cloudpeadmin-test" at bounding box center [320, 770] width 103 height 16
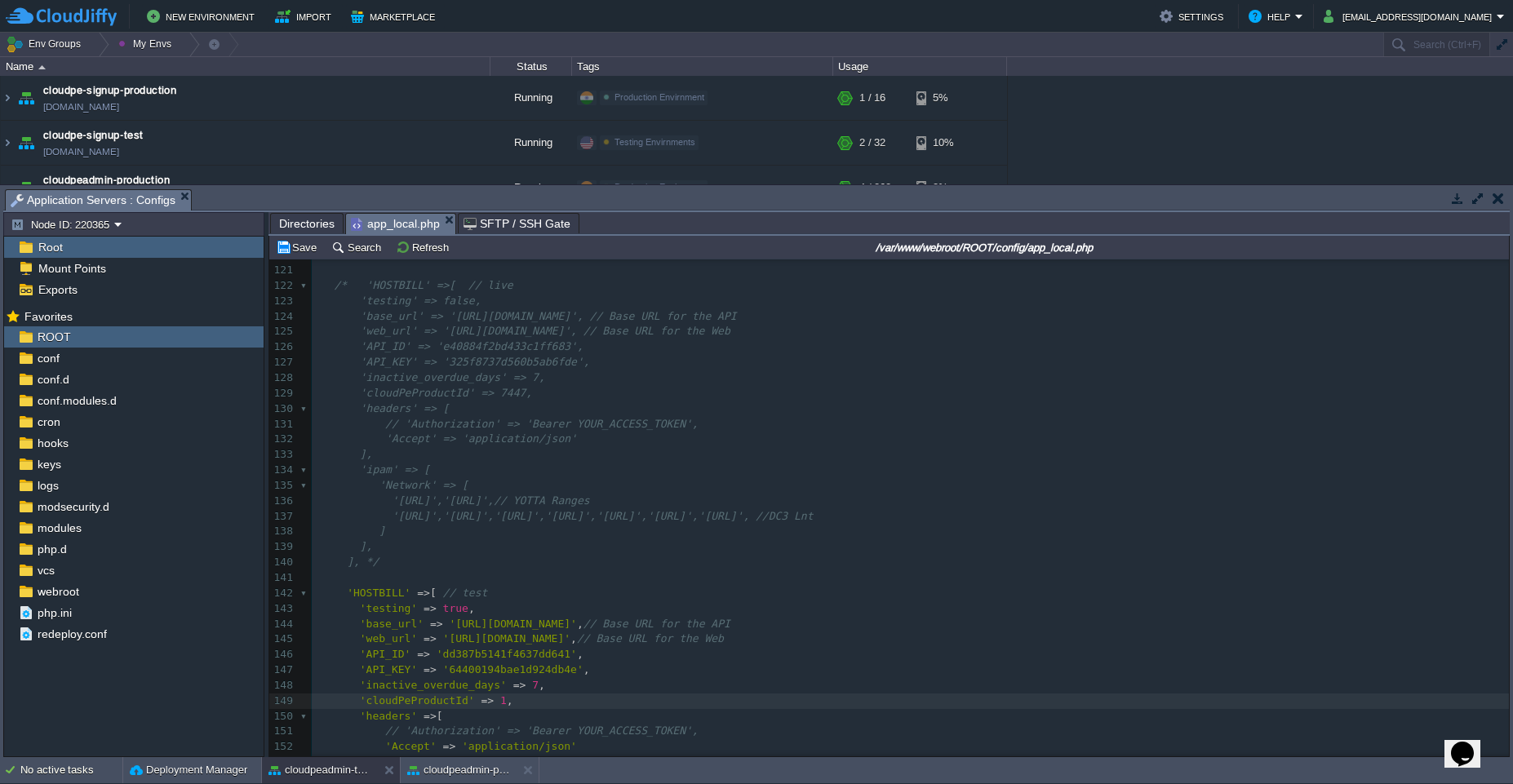
scroll to position [2009, 0]
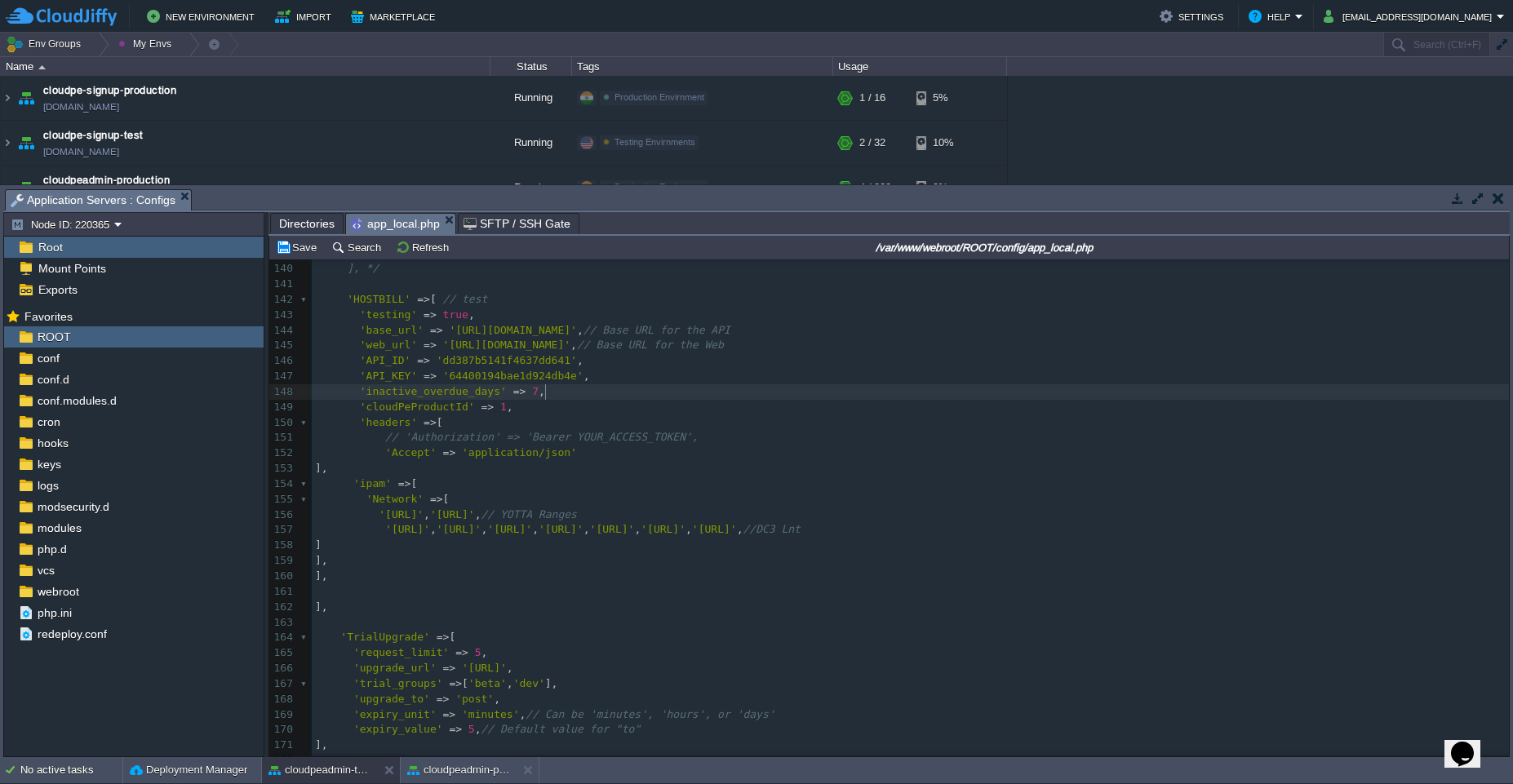
type textarea "'cloudPeProductId' => 1,"
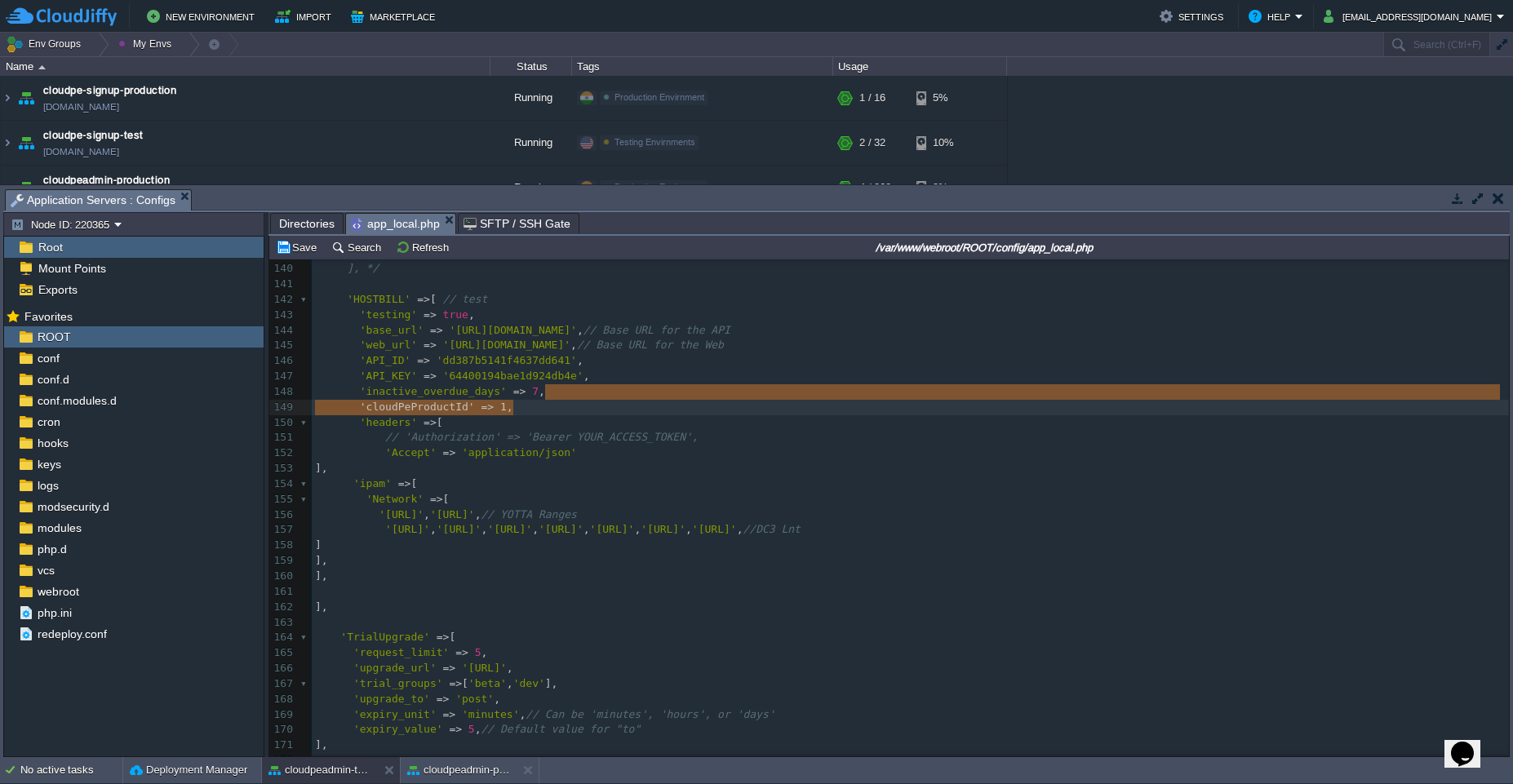
drag, startPoint x: 567, startPoint y: 391, endPoint x: 568, endPoint y: 405, distance: 14.0
click at [363, 427] on div "x <?php 117 // 'Authorization' => 'Bearer YOUR_ACCESS_TOKEN', 118 'Accept' => '…" at bounding box center [911, 423] width 1197 height 1031
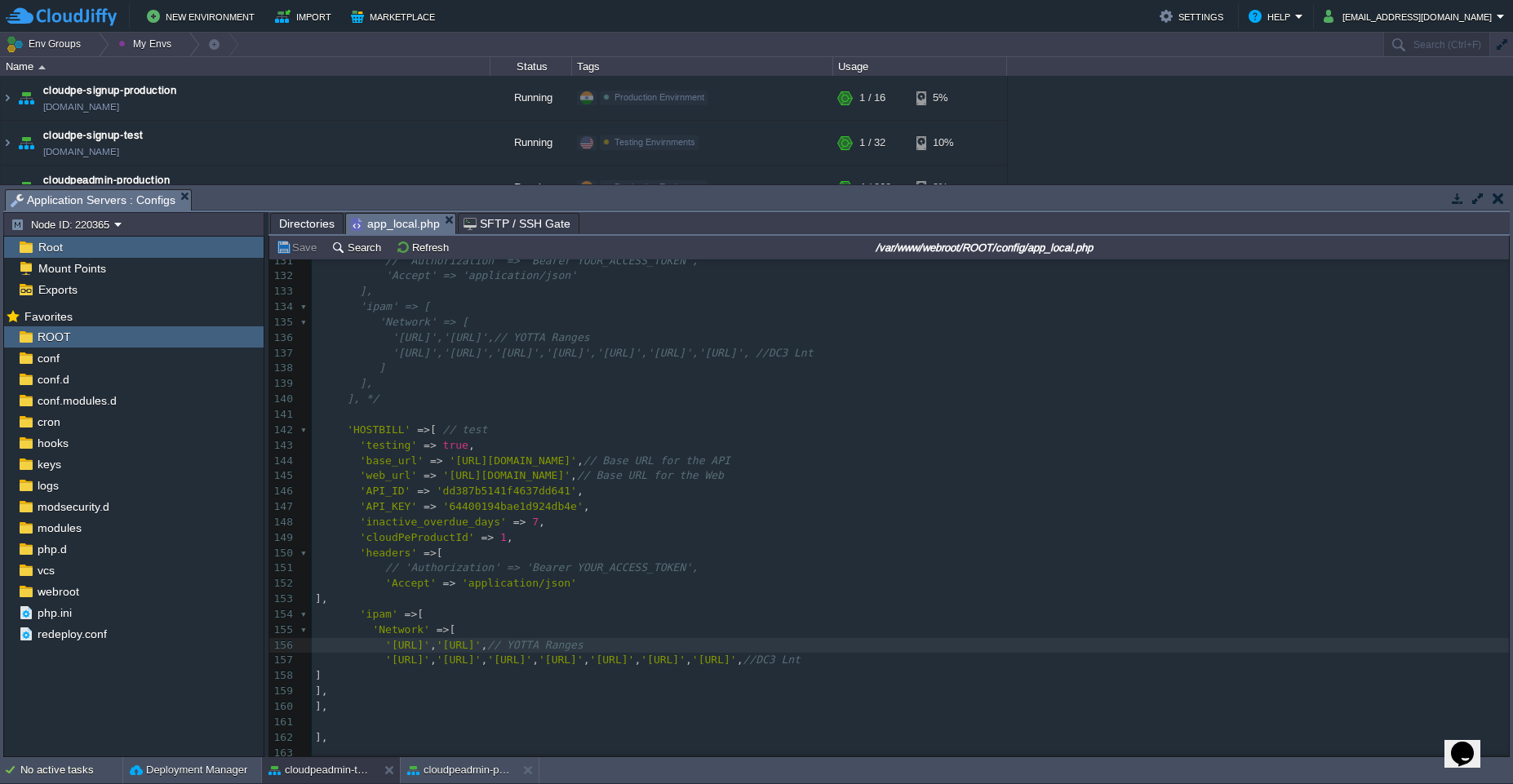
scroll to position [2055, 0]
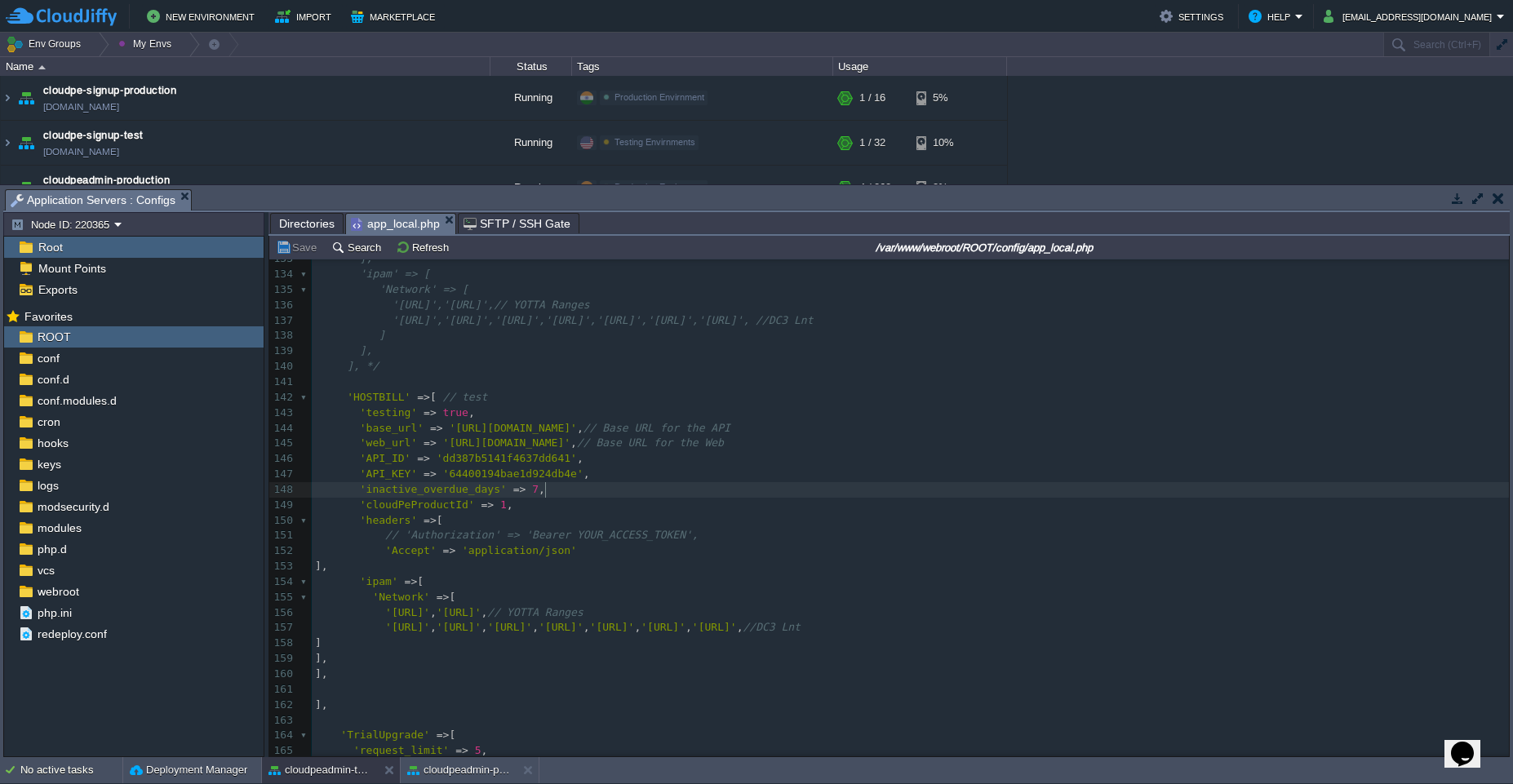
type textarea "'cloudPeProductId' => 1,"
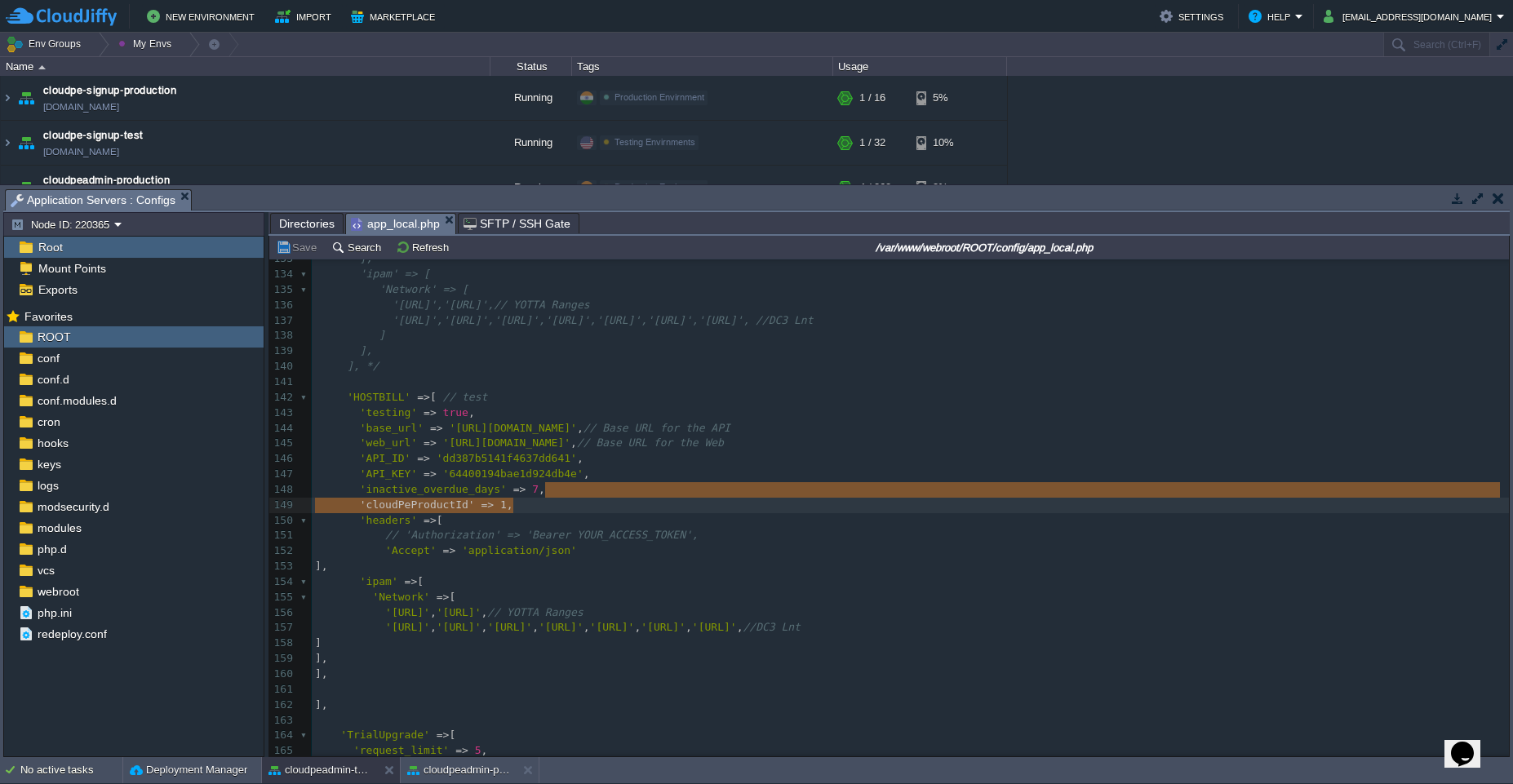
drag, startPoint x: 569, startPoint y: 487, endPoint x: 568, endPoint y: 498, distance: 11.0
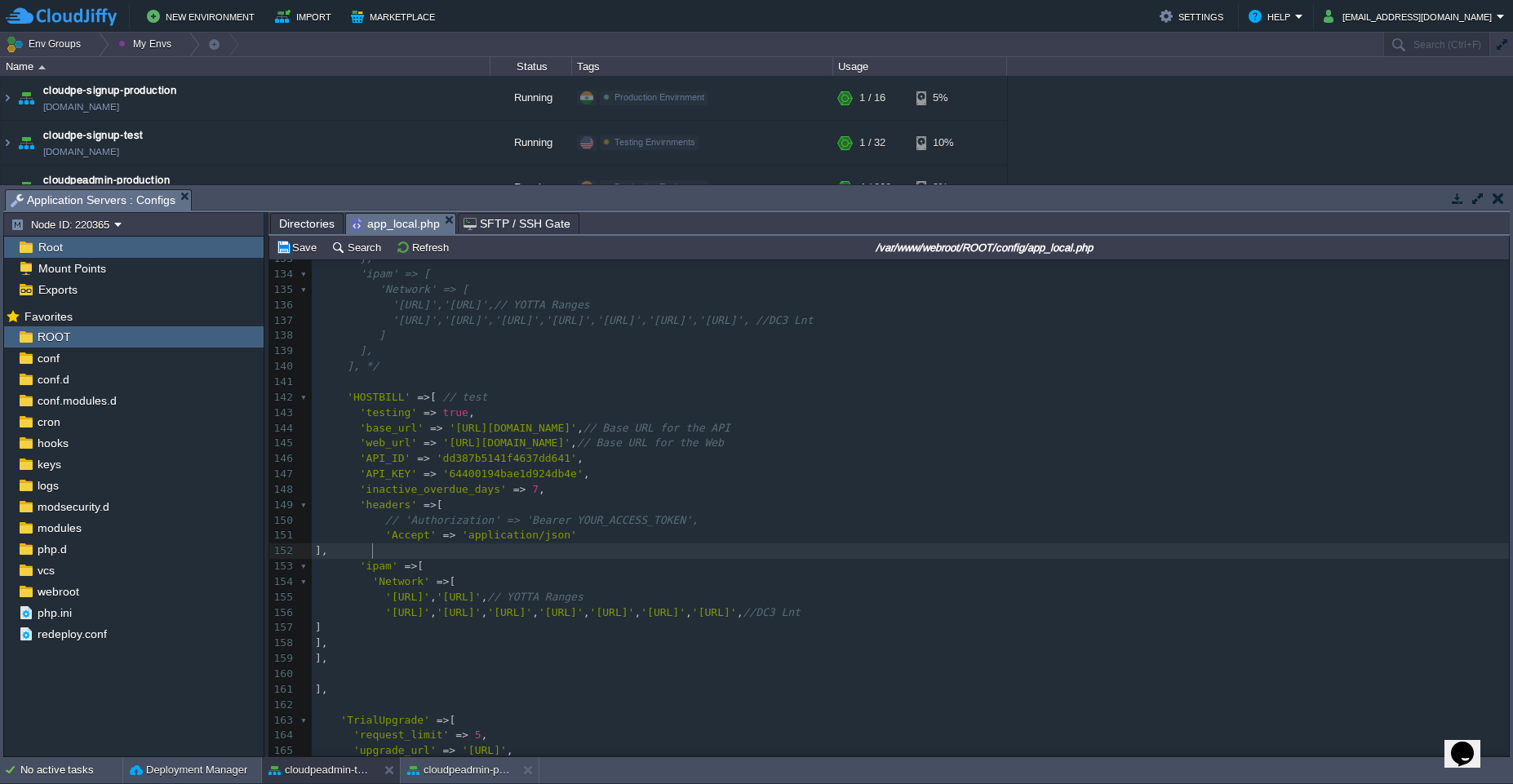
click at [508, 549] on pre "]," at bounding box center [911, 552] width 1197 height 16
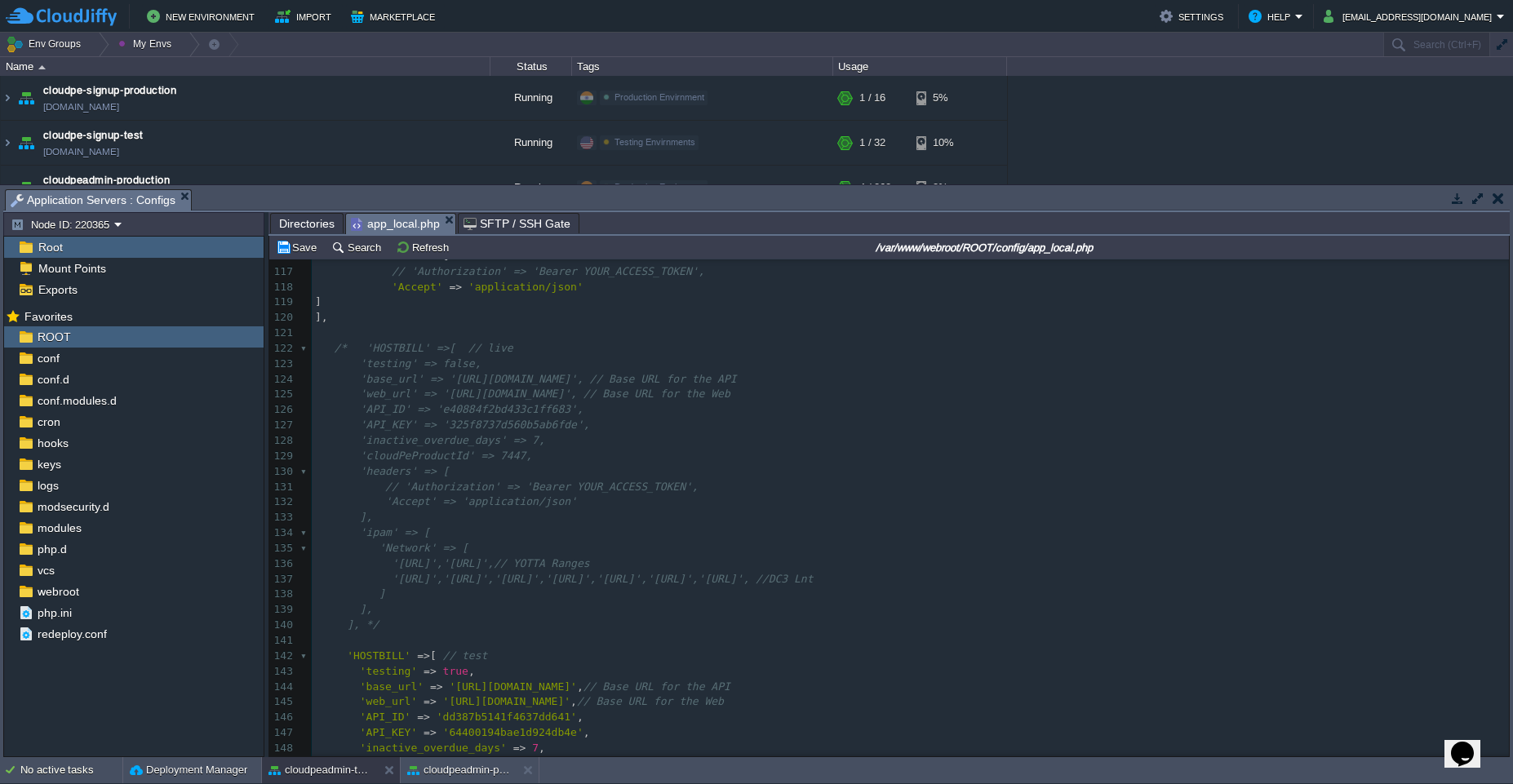
scroll to position [1762, 0]
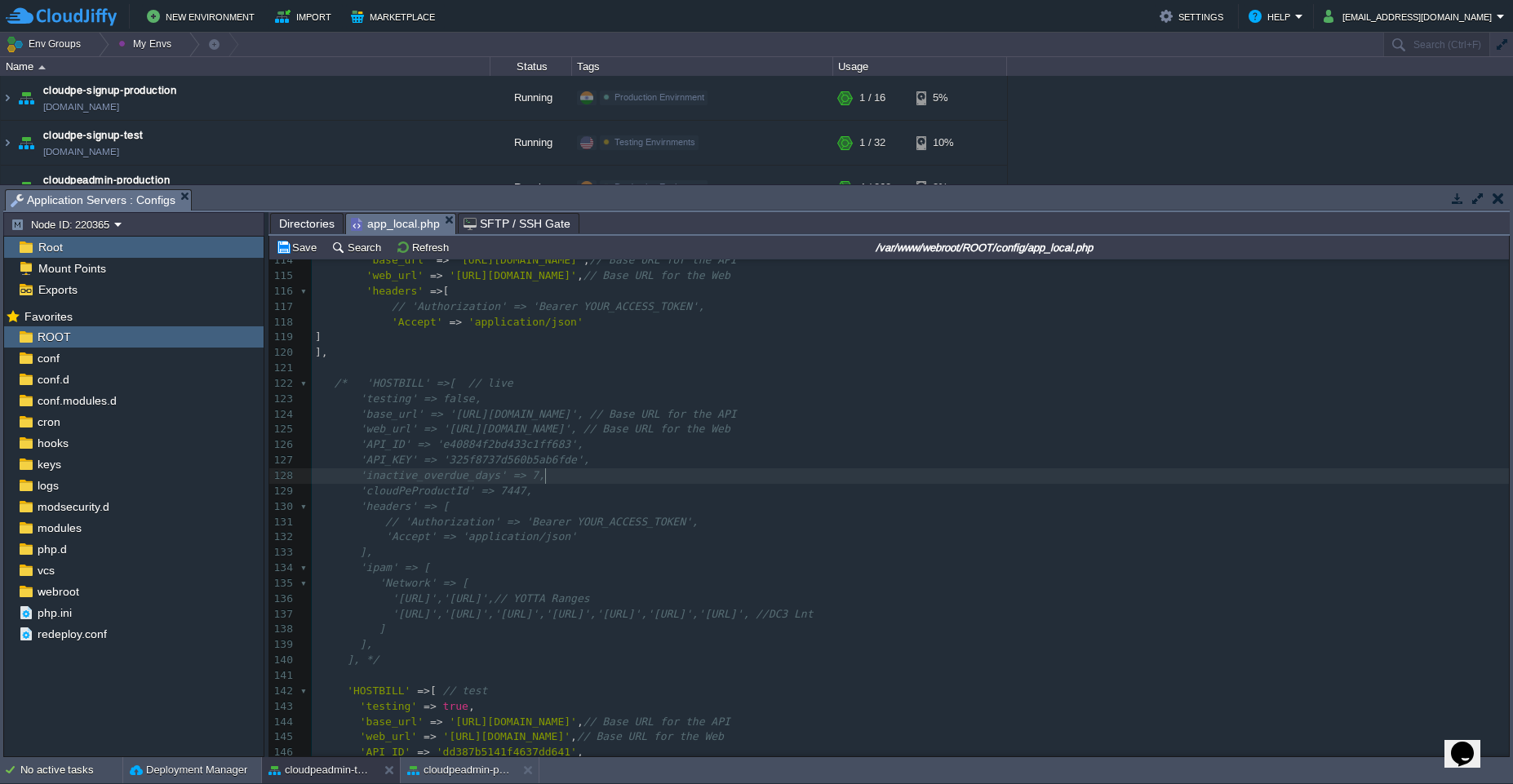
type textarea "'cloudPeProductId' => 7447,"
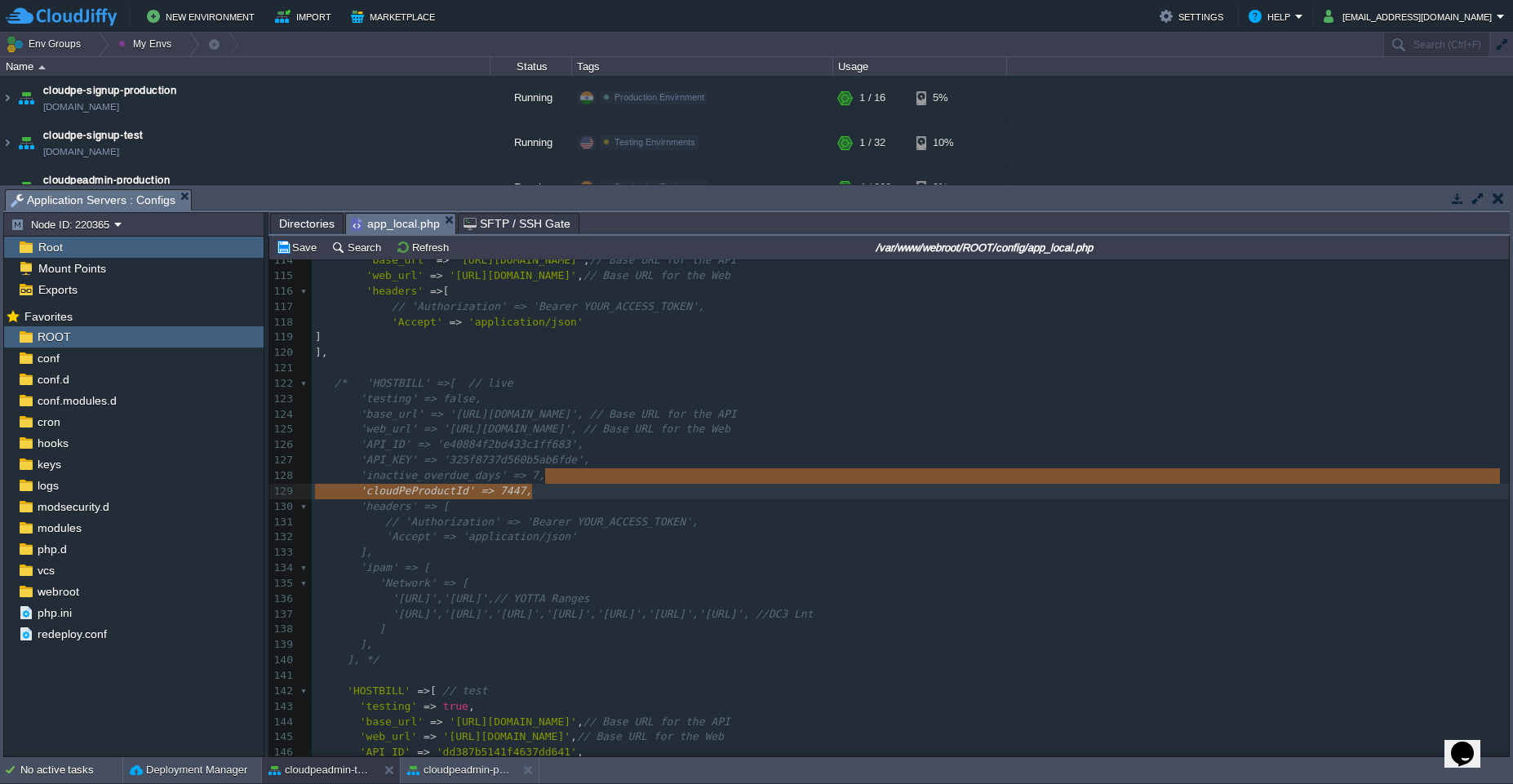
drag, startPoint x: 552, startPoint y: 474, endPoint x: 552, endPoint y: 483, distance: 9.0
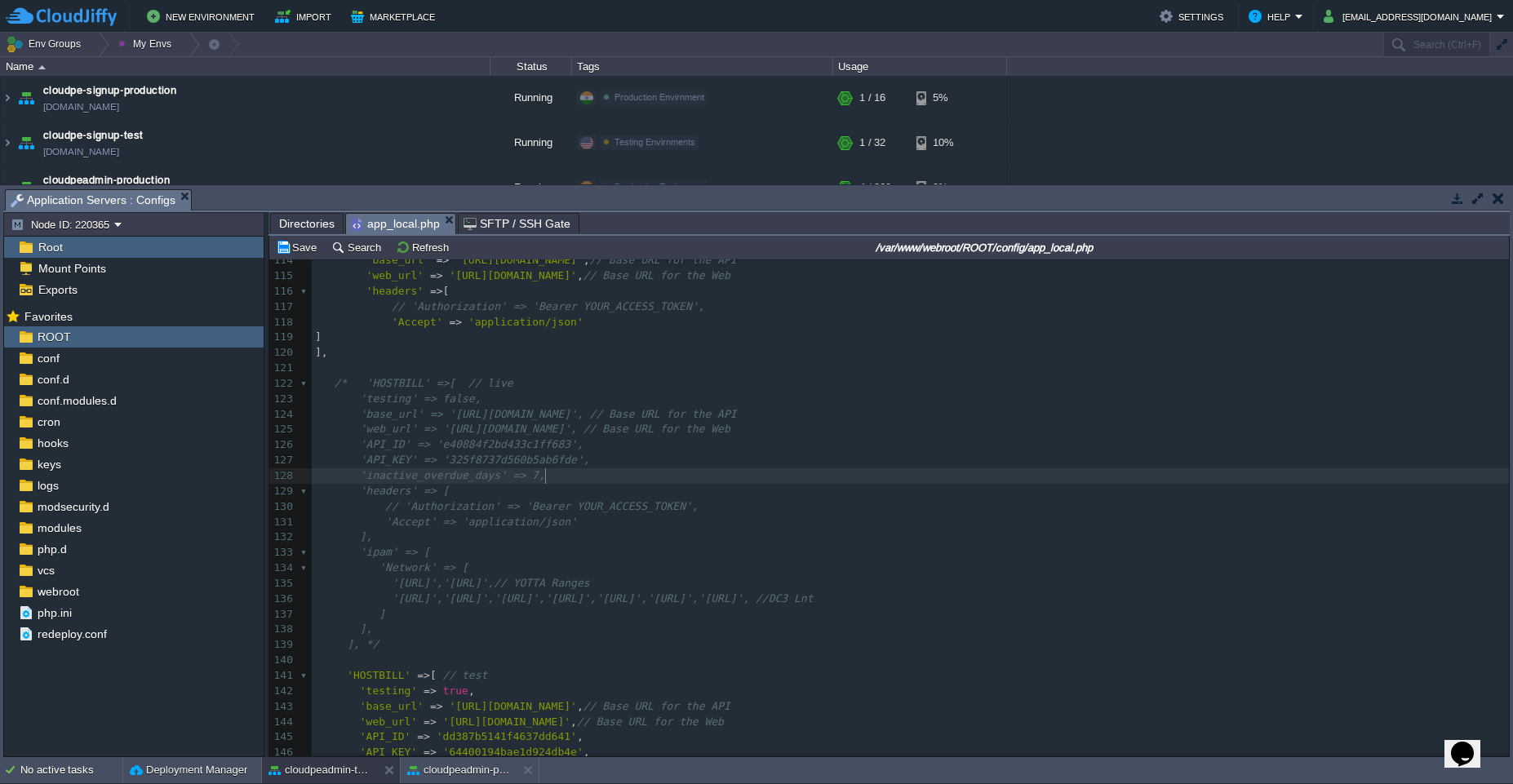
click at [523, 532] on pre "]," at bounding box center [911, 537] width 1197 height 16
paste textarea
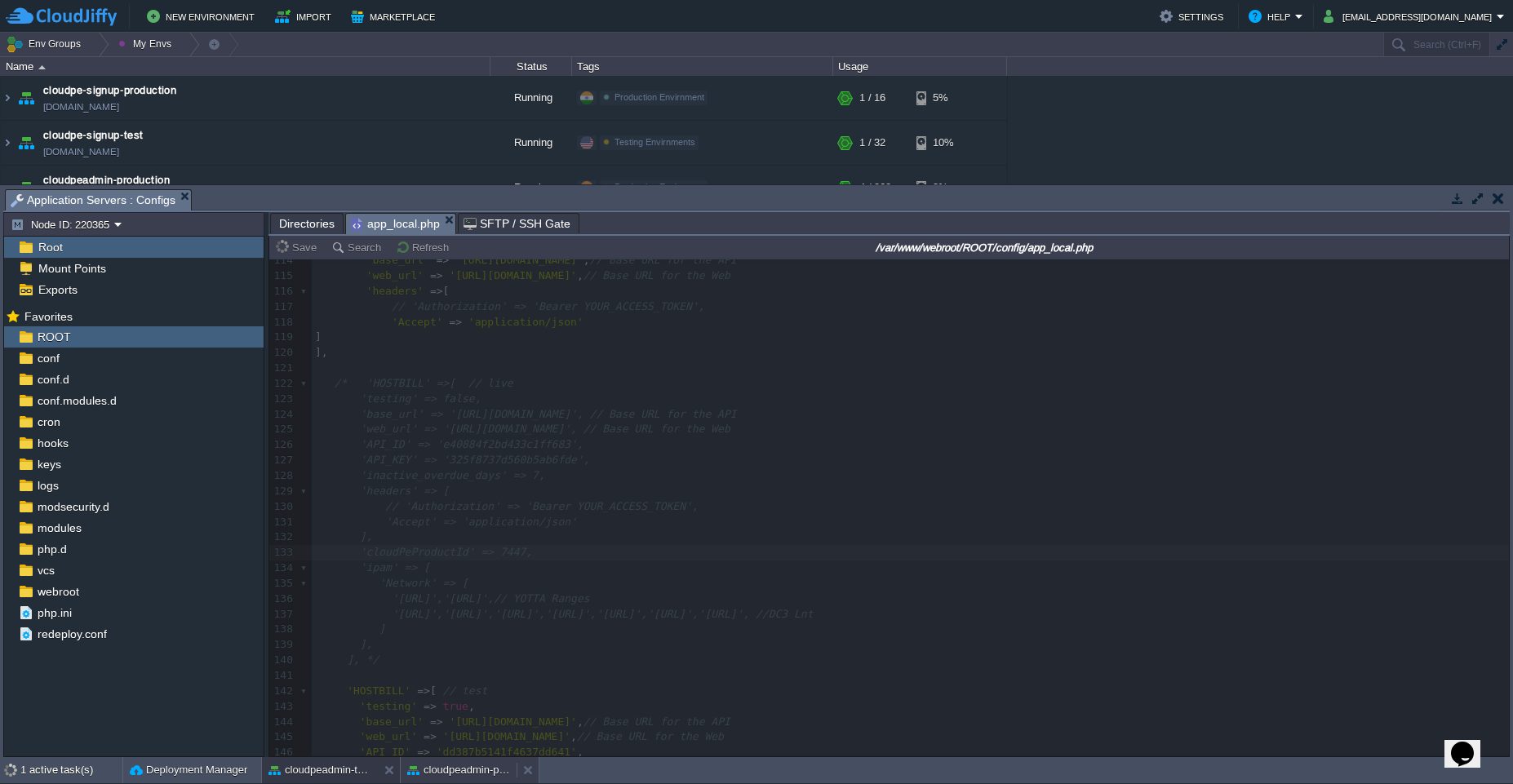
click at [460, 769] on button "cloudpeadmin-production" at bounding box center [459, 770] width 103 height 16
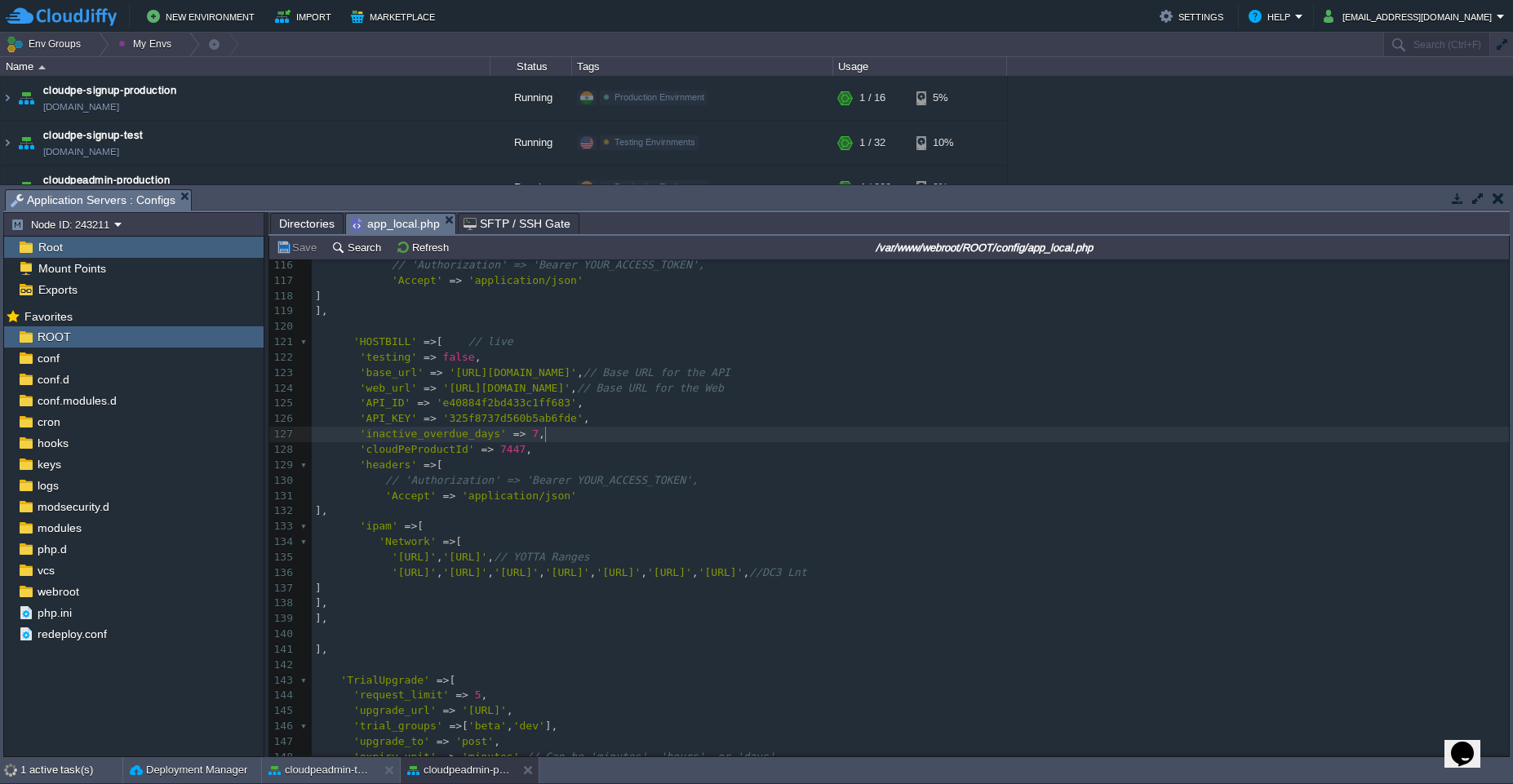
type textarea "'cloudPeProductId' => 7447,"
click at [401, 492] on pre "]," at bounding box center [911, 497] width 1197 height 16
paste textarea
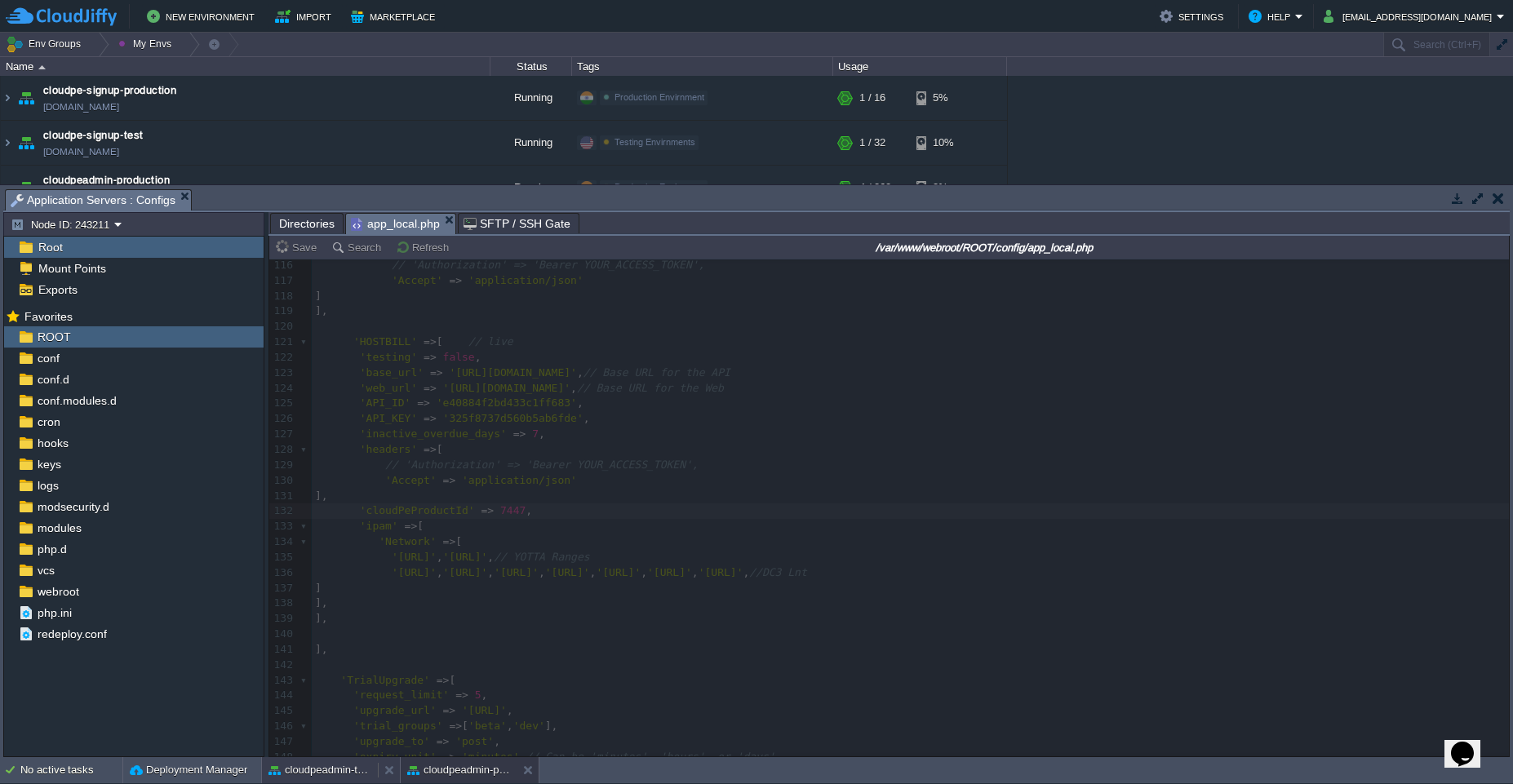
click at [319, 779] on div "cloudpeadmin-test" at bounding box center [319, 771] width 116 height 27
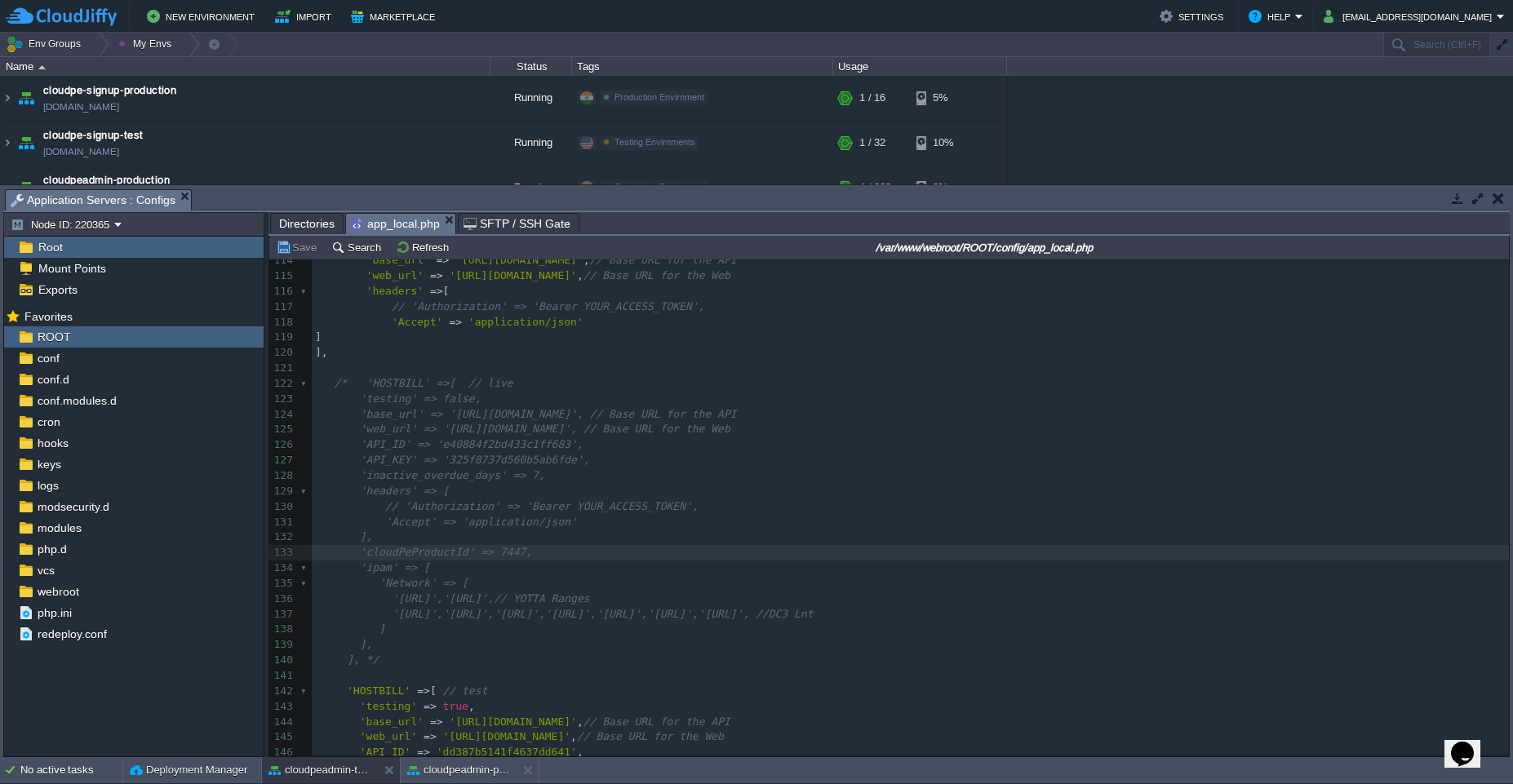
click at [347, 383] on div "x <?php 104 'emailFormat' => 'both' , // 'text', 'html', or 'both' 105 'charset…" at bounding box center [911, 637] width 1197 height 1107
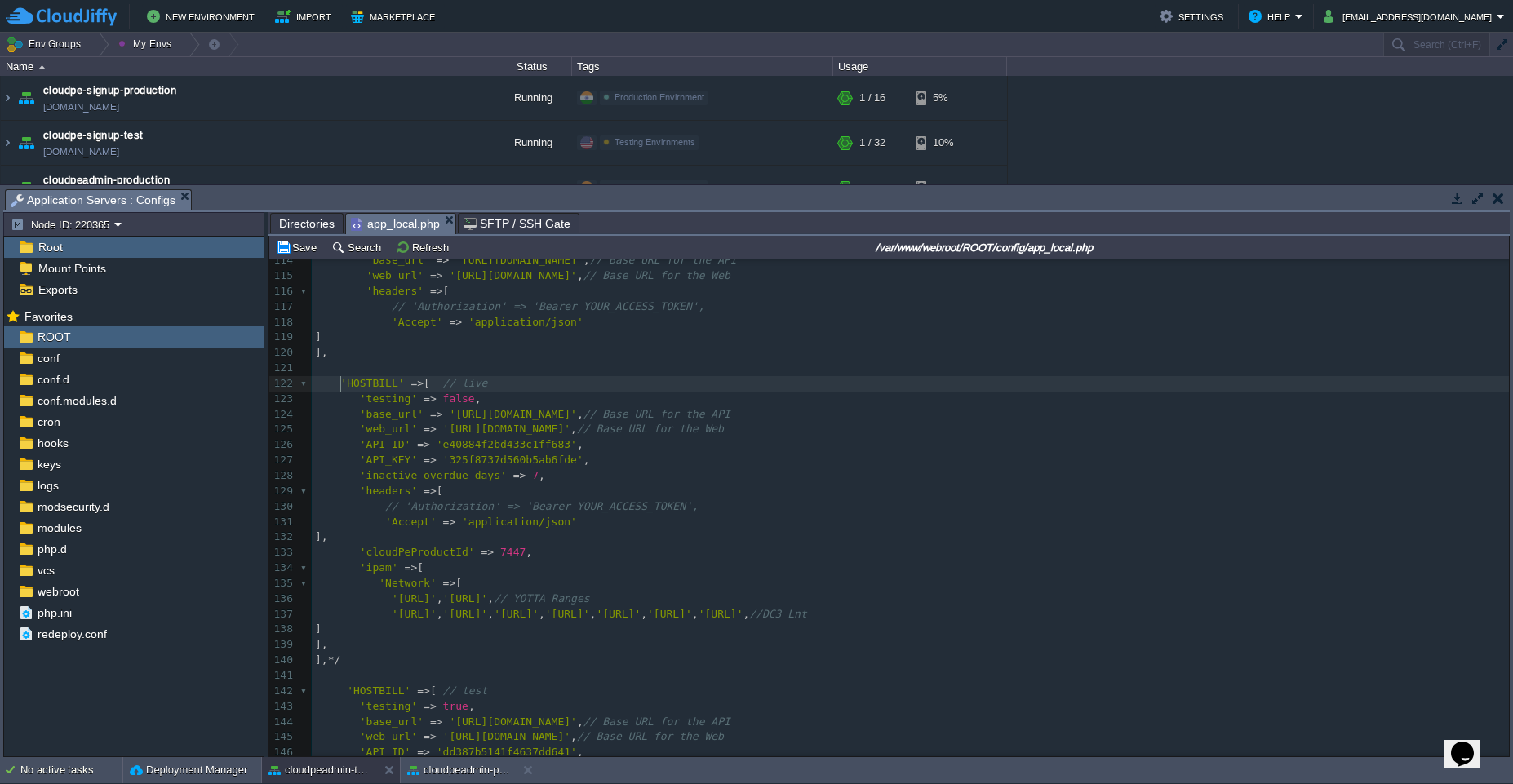
click at [342, 383] on div "x <?php 104 'emailFormat' => 'both' , // 'text', 'html', or 'both' 105 'charset…" at bounding box center [911, 637] width 1197 height 1107
click at [338, 379] on span at bounding box center [327, 383] width 26 height 12
type textarea "/*"
type textarea "*/"
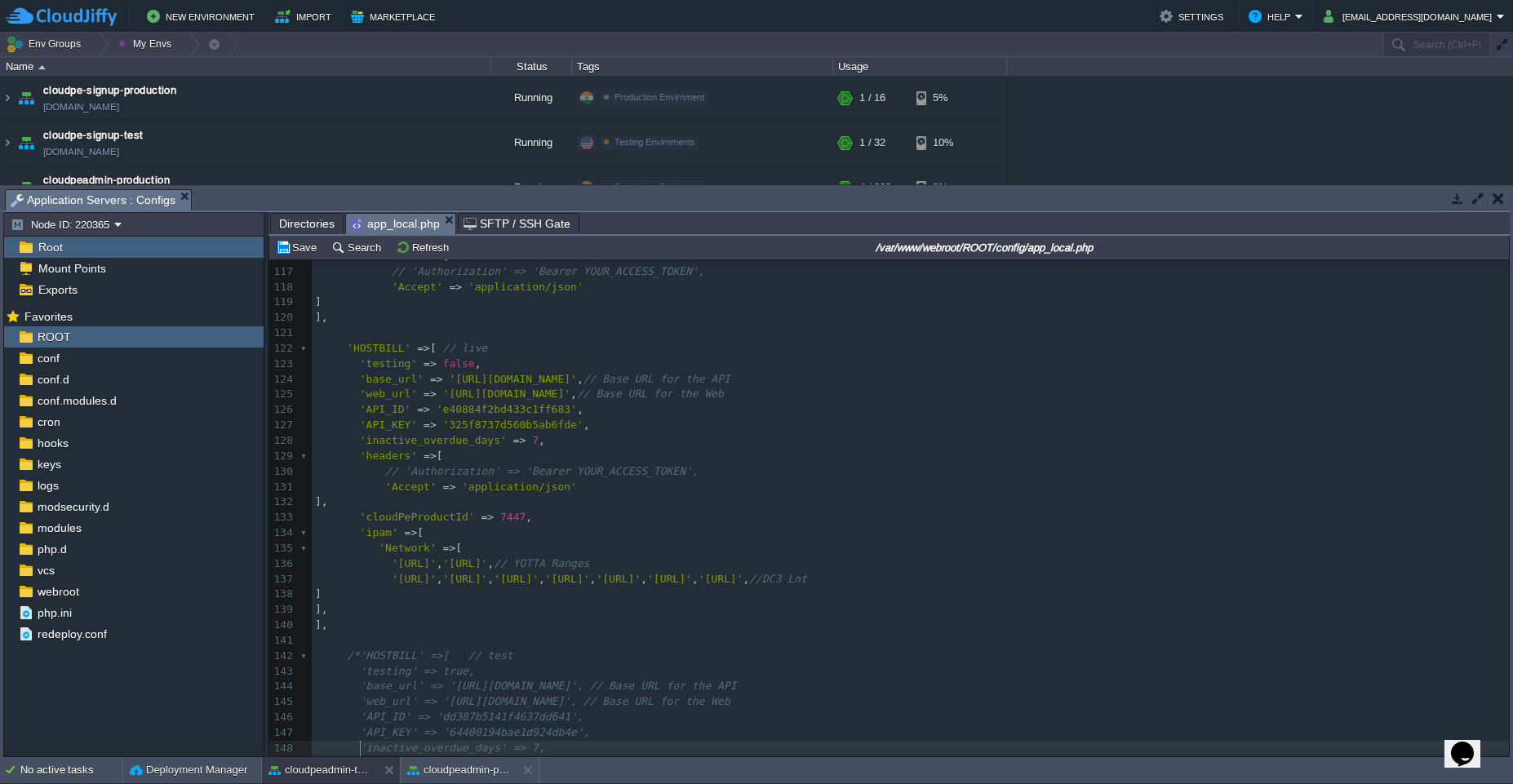
scroll to position [1813, 0]
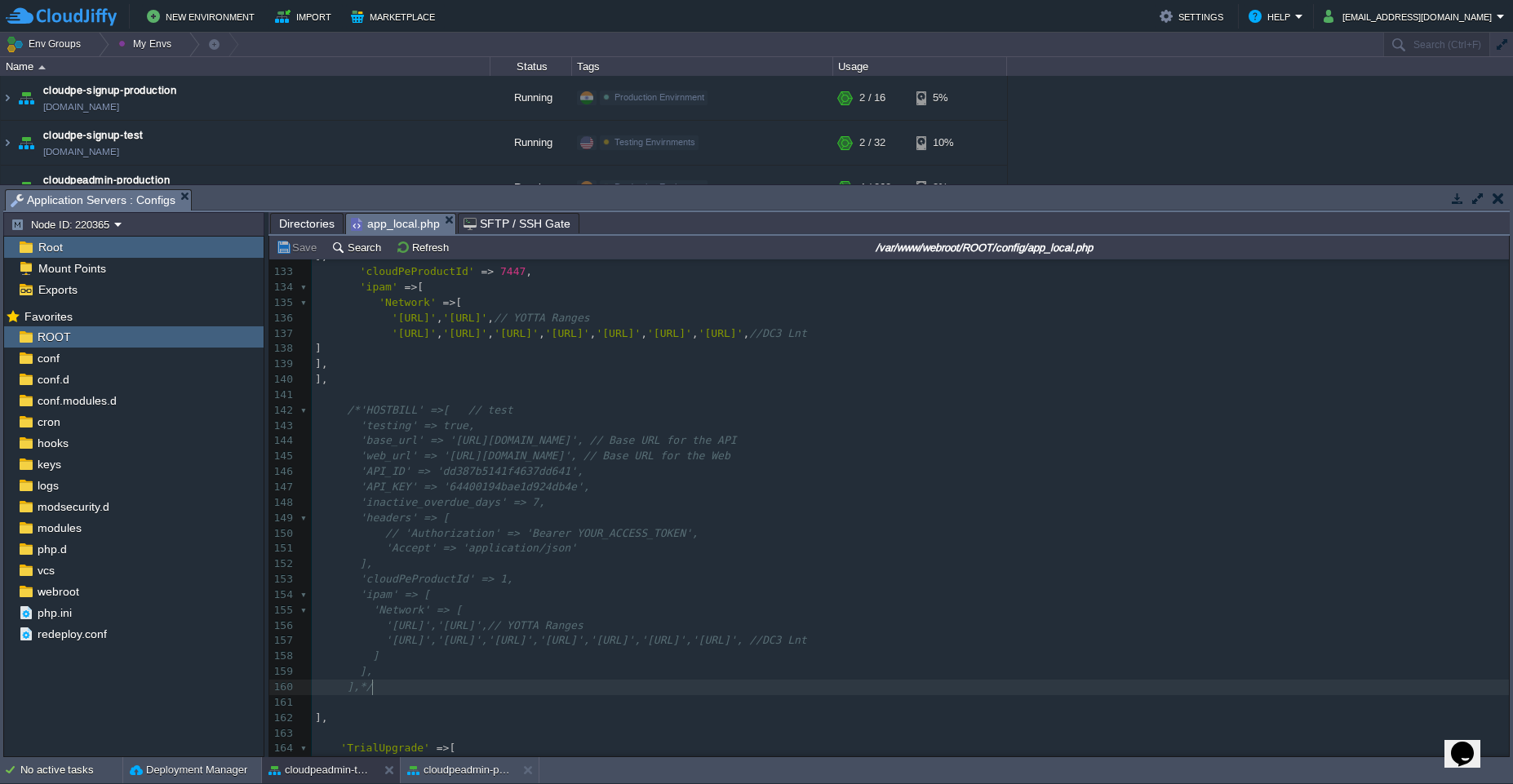
type textarea "*/"
click at [470, 776] on button "cloudpeadmin-production" at bounding box center [459, 770] width 103 height 16
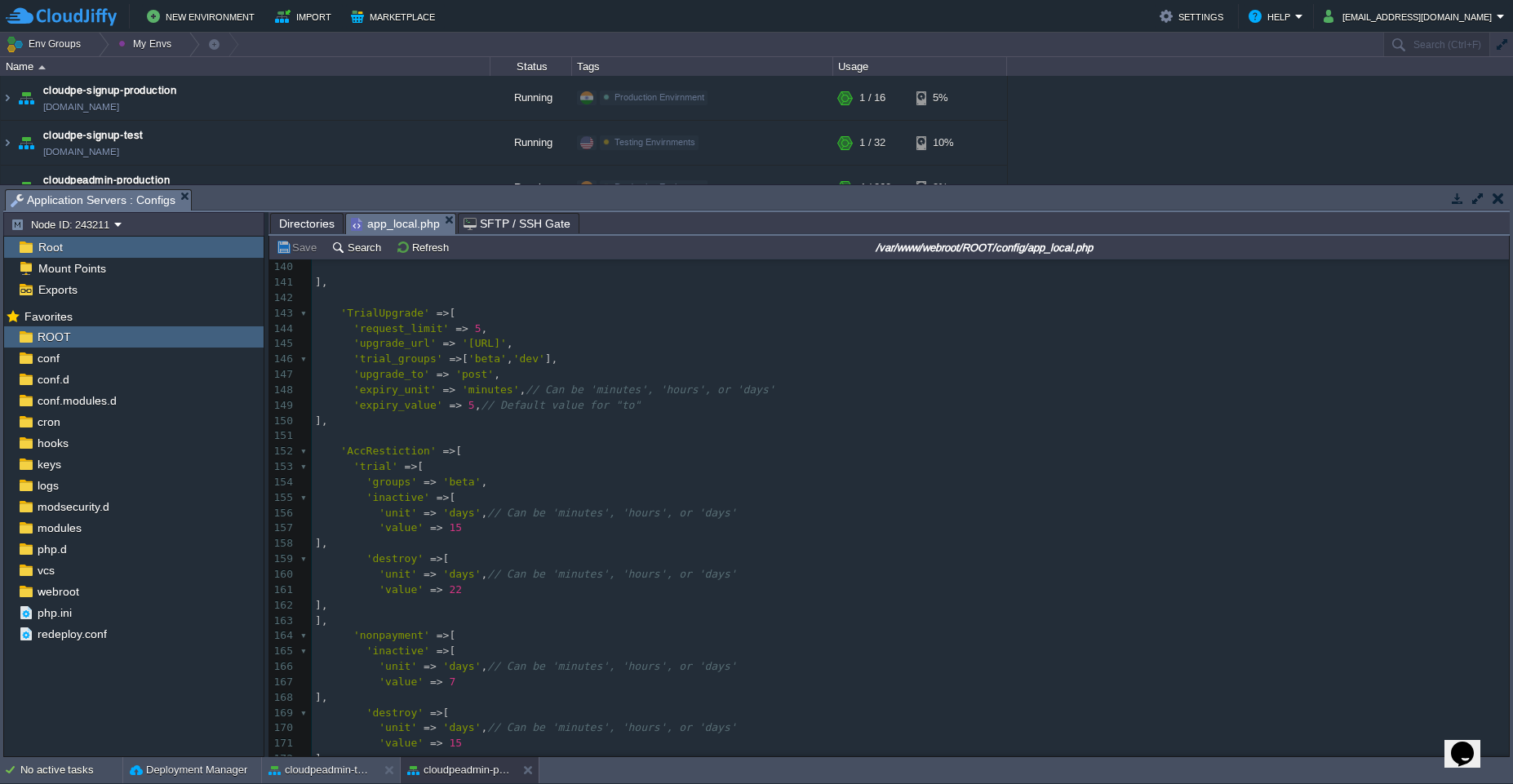
scroll to position [2180, 0]
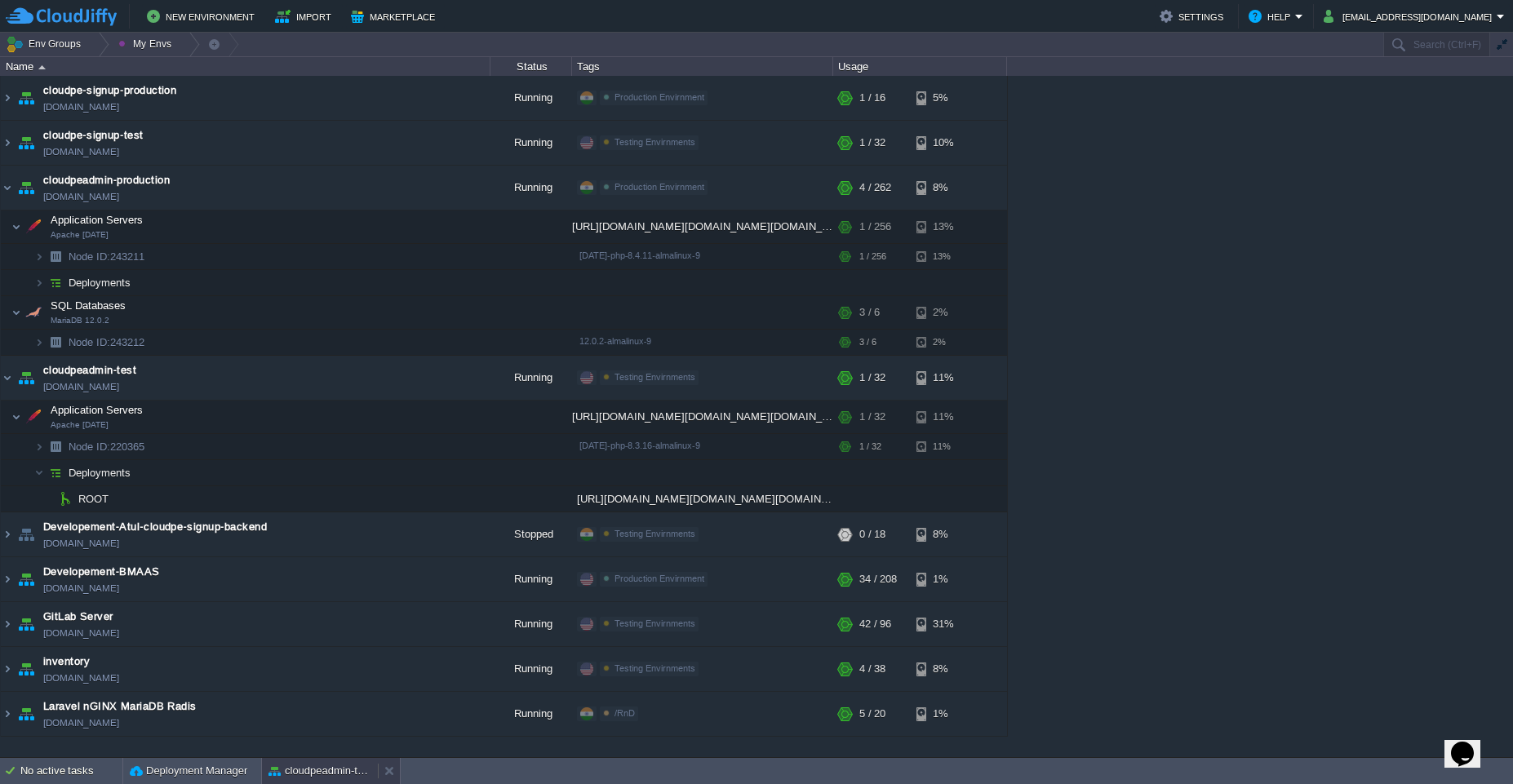
click at [311, 767] on button "cloudpeadmin-test" at bounding box center [320, 771] width 103 height 16
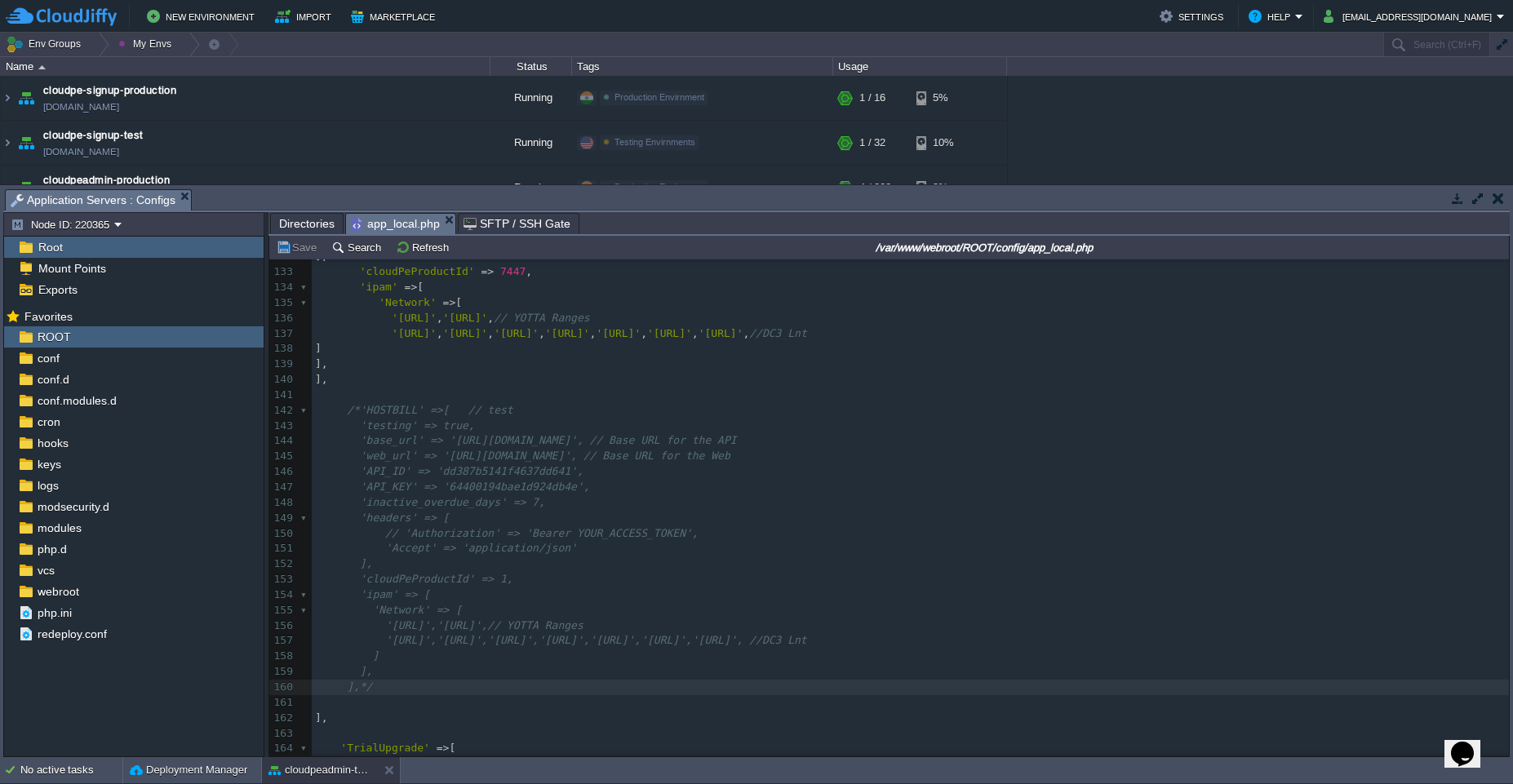
click at [501, 575] on div "x <?php 103 'from' => [ [EMAIL_ADDRESS][DOMAIN_NAME]' => 'CloudPe Team' ], 104 …" at bounding box center [911, 349] width 1197 height 1123
type textarea "7"
